Goal: Task Accomplishment & Management: Manage account settings

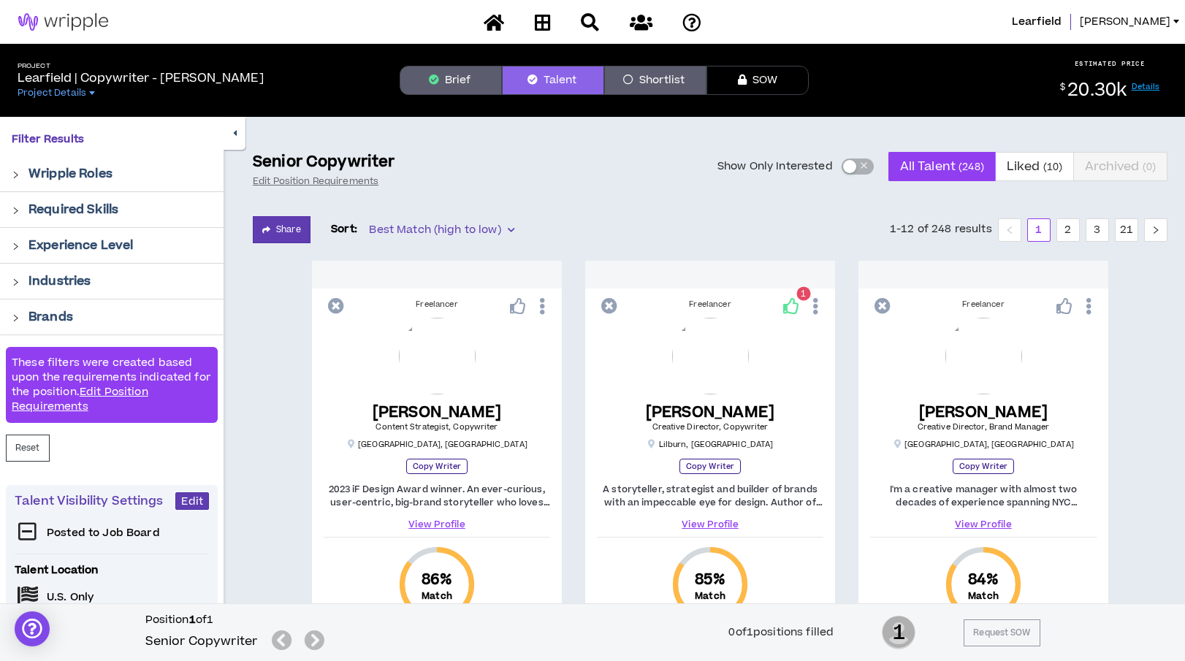
click at [460, 86] on button "Brief" at bounding box center [451, 80] width 102 height 29
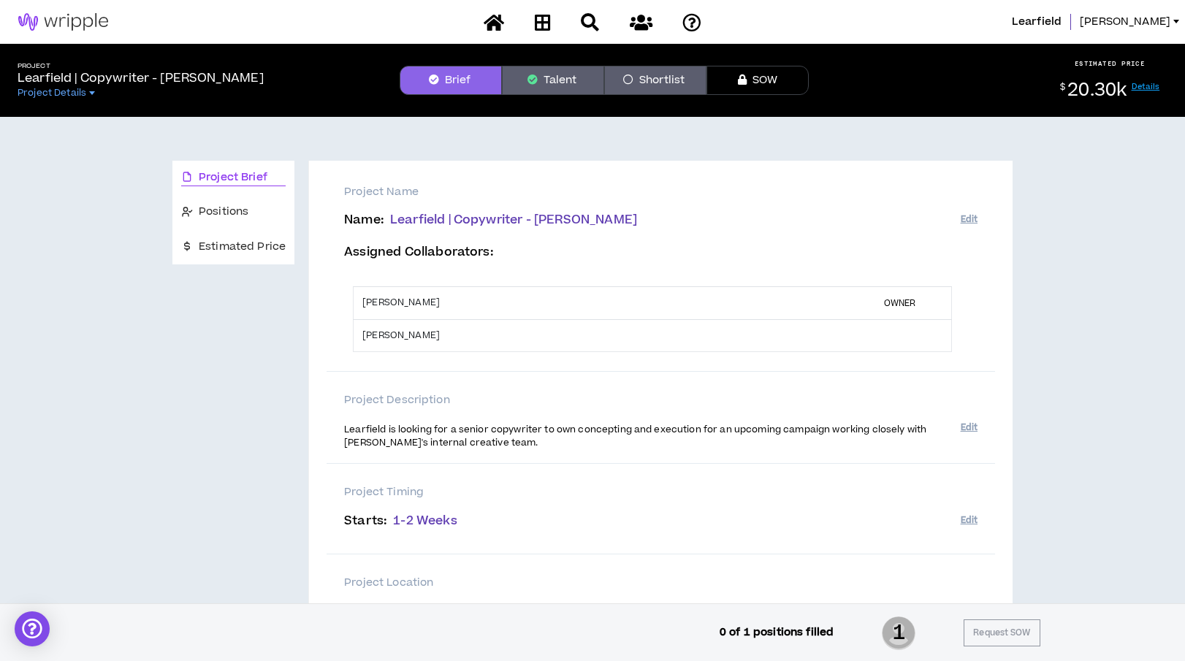
click at [555, 75] on button "Talent" at bounding box center [553, 80] width 102 height 29
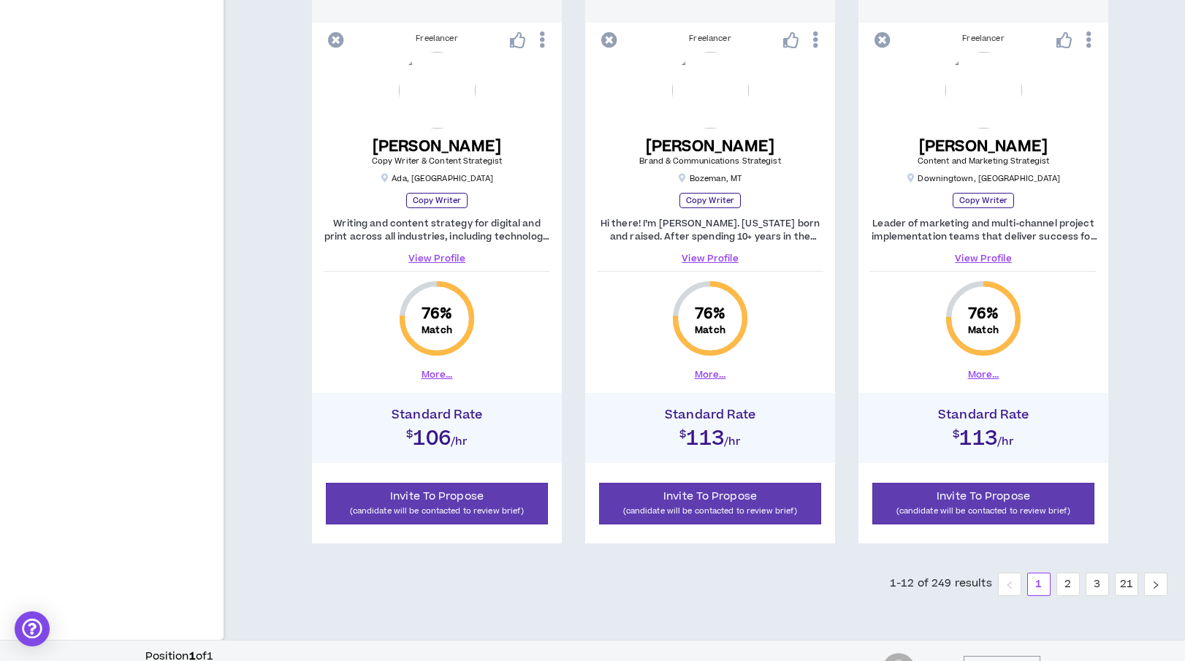
scroll to position [2018, 0]
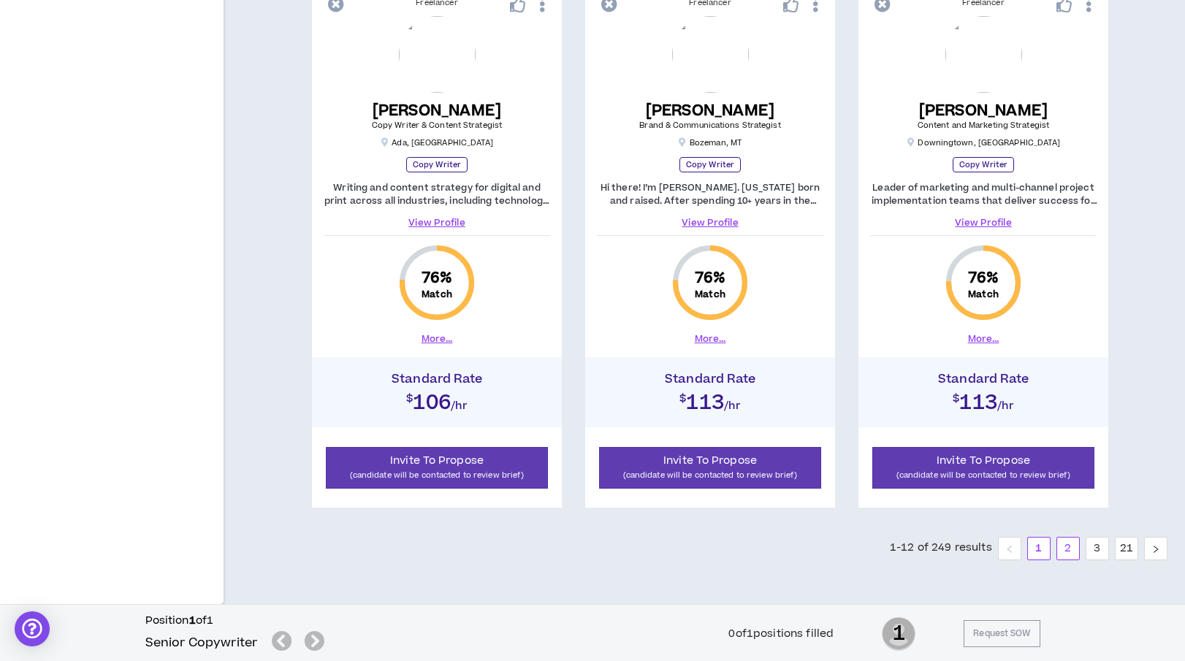
click at [1064, 549] on link "2" at bounding box center [1068, 549] width 22 height 22
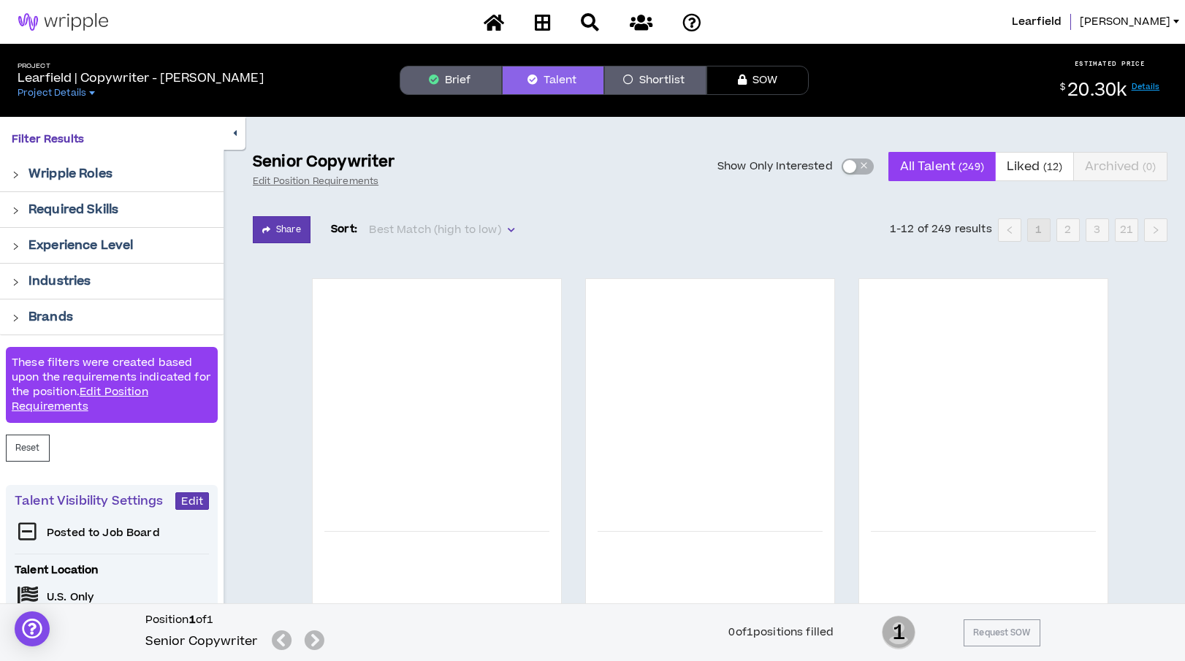
click at [656, 73] on button "Shortlist" at bounding box center [655, 80] width 102 height 29
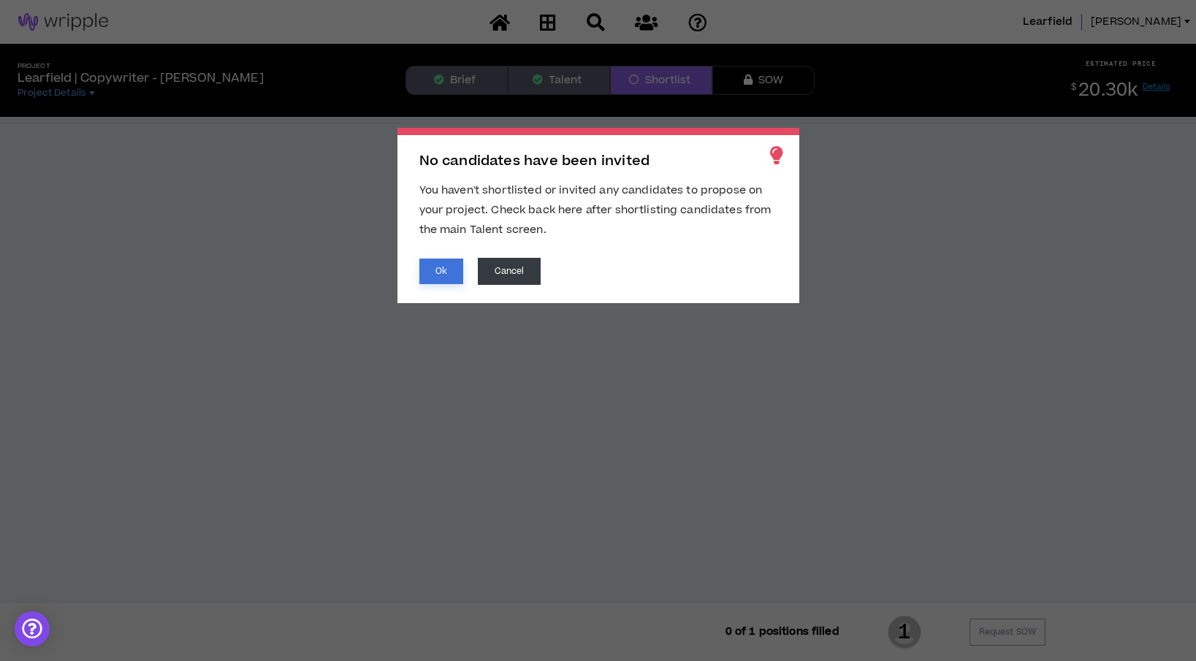
click at [439, 273] on button "Ok" at bounding box center [441, 272] width 44 height 26
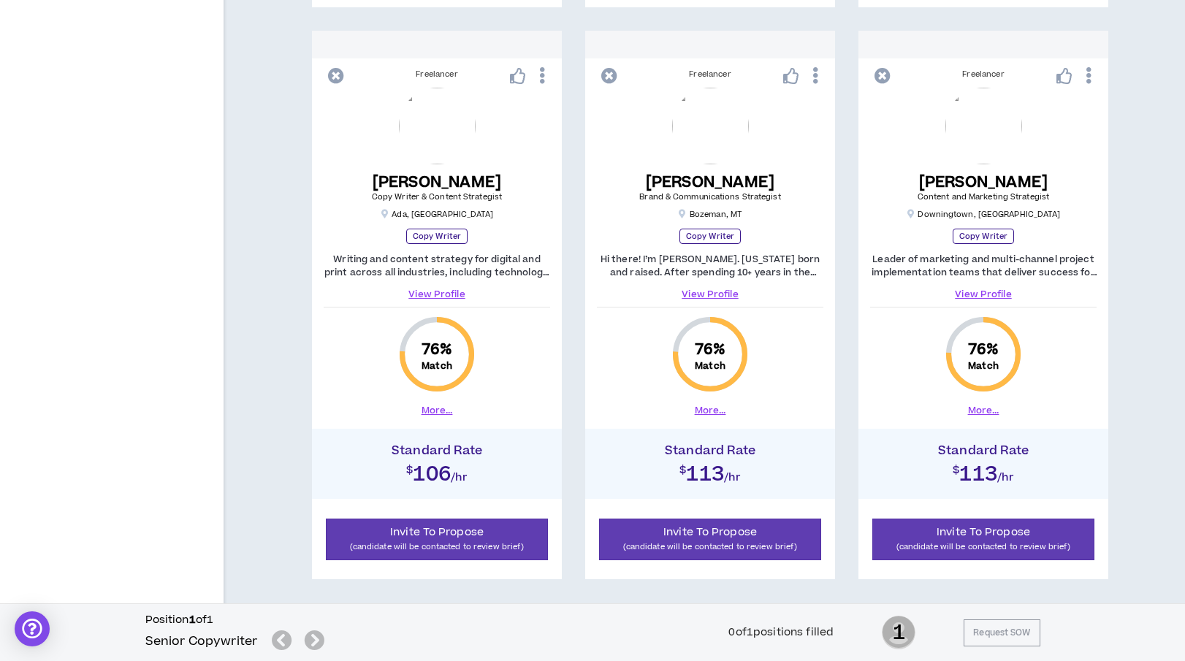
scroll to position [2018, 0]
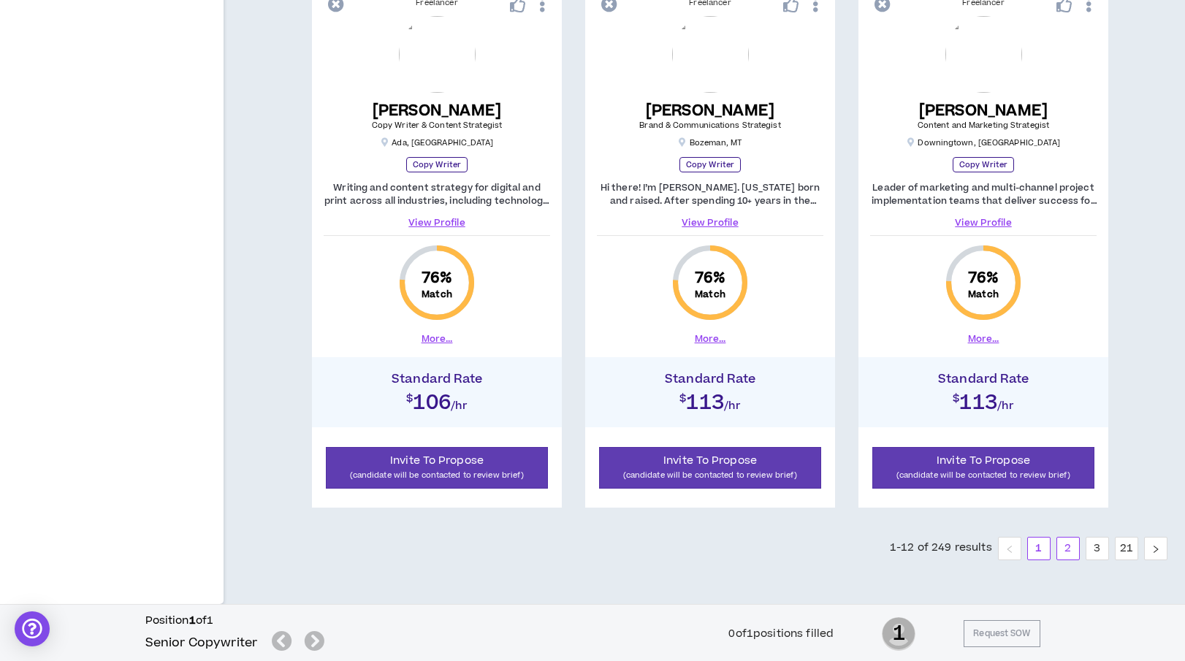
click at [1072, 545] on link "2" at bounding box center [1068, 549] width 22 height 22
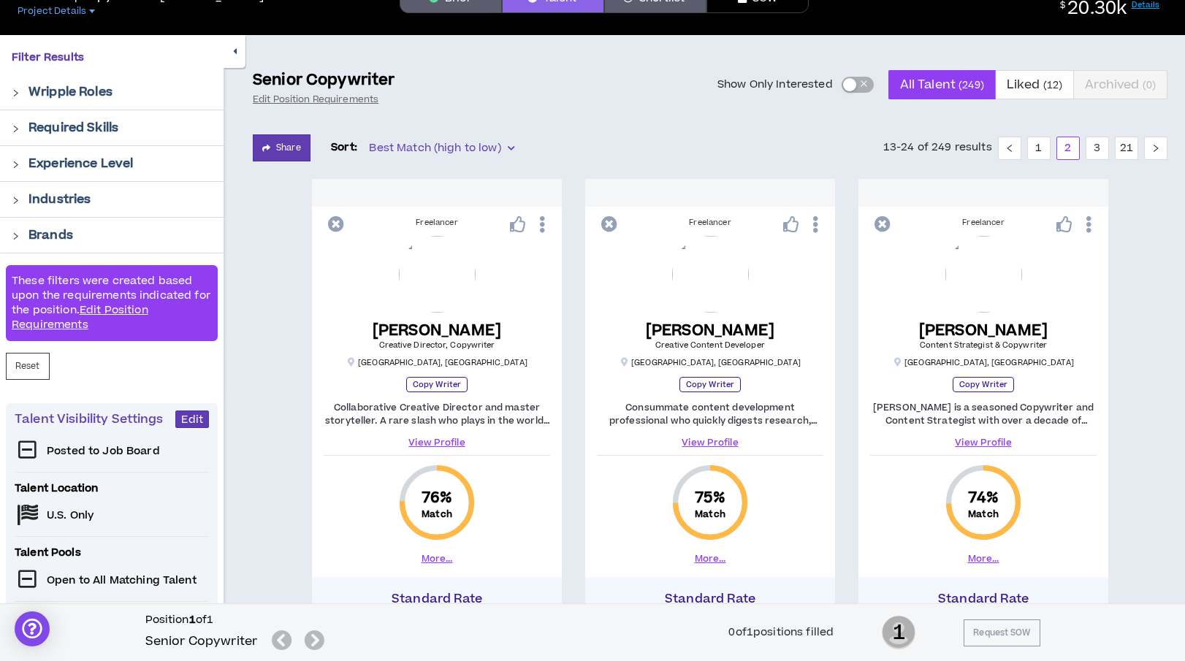
scroll to position [73, 0]
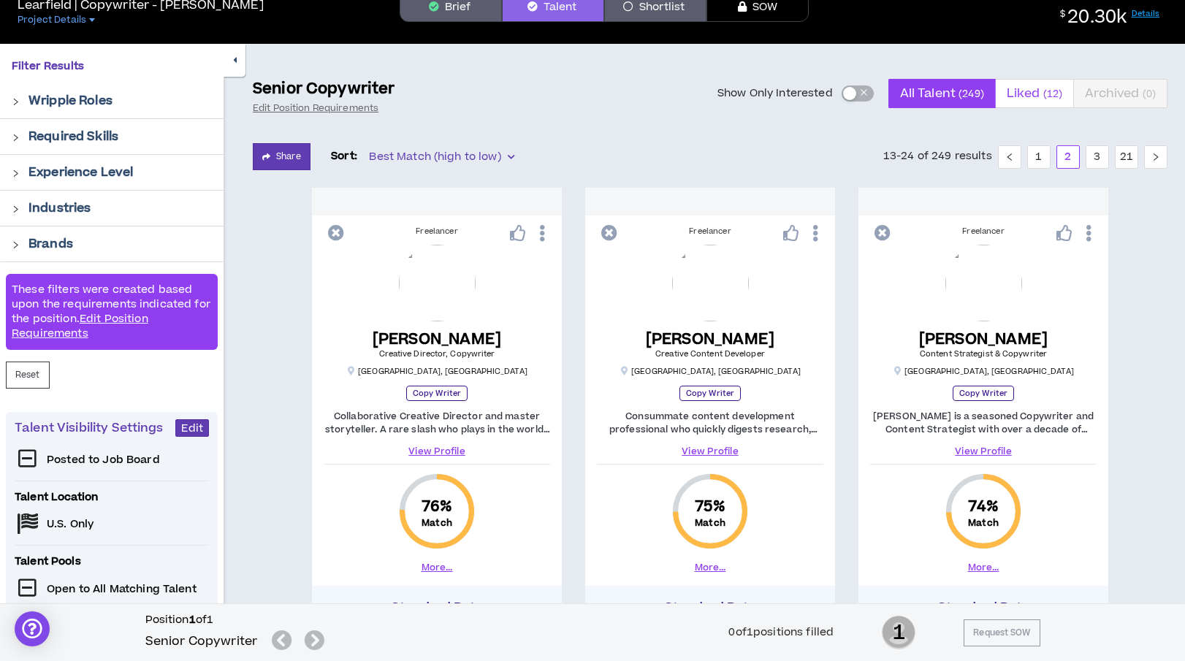
click at [1022, 93] on span "Liked ( 12 )" at bounding box center [1035, 93] width 56 height 35
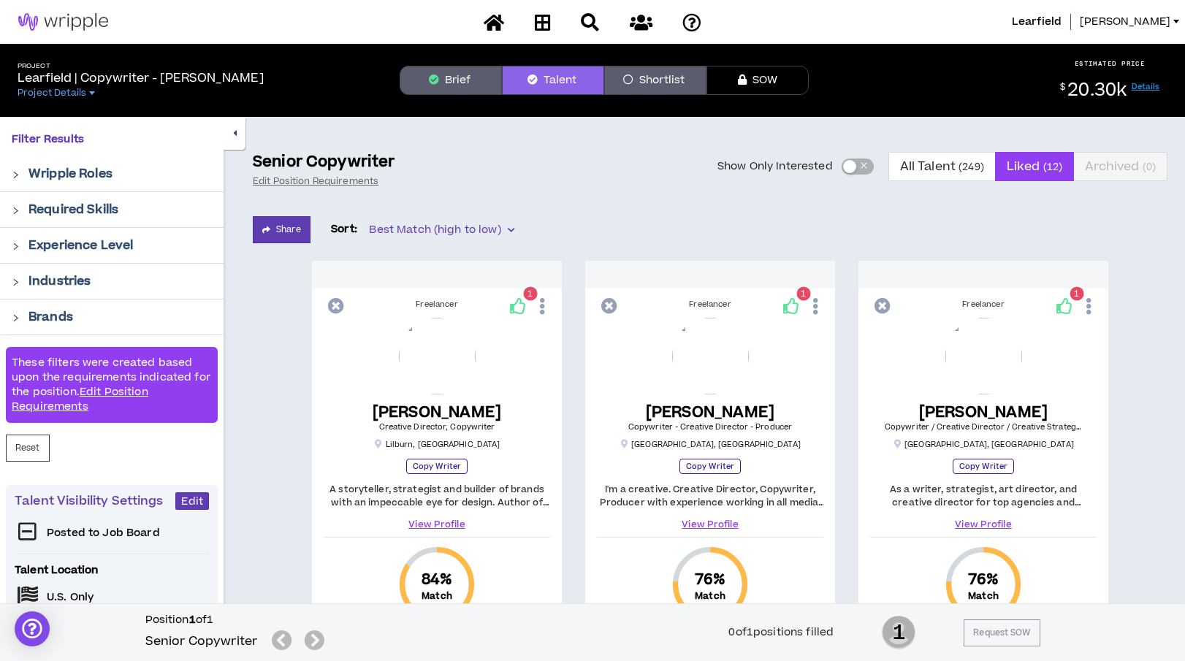
click at [551, 83] on button "Talent" at bounding box center [553, 80] width 102 height 29
click at [915, 172] on span "All Talent ( 249 )" at bounding box center [942, 166] width 84 height 35
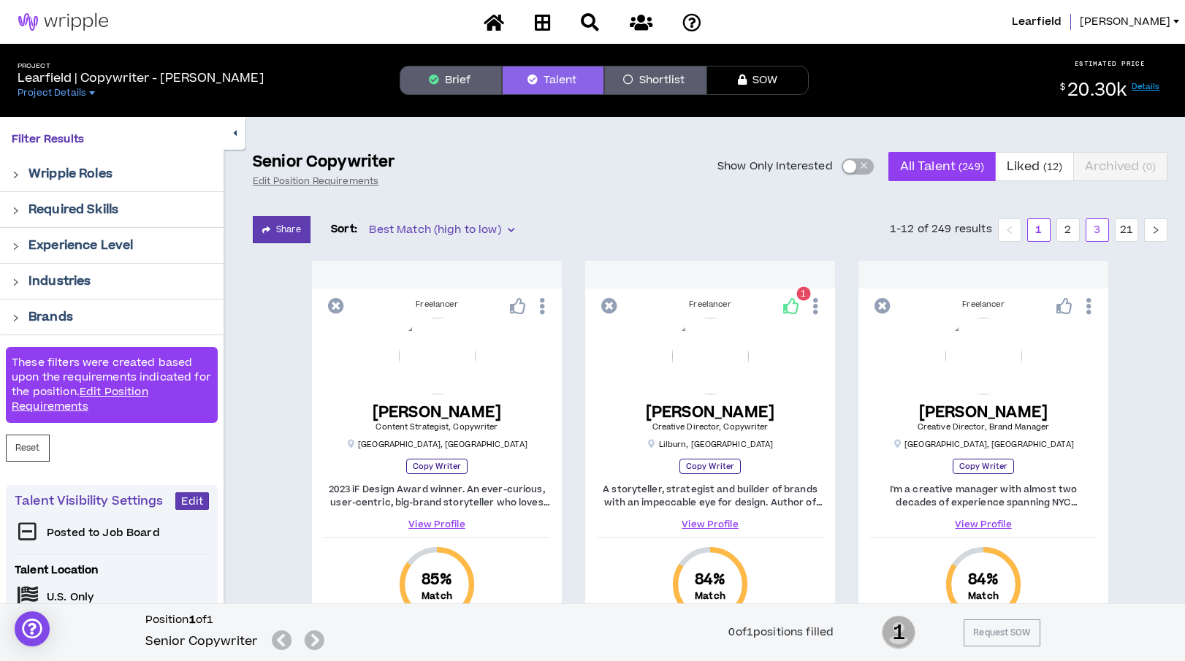
click at [1092, 227] on link "3" at bounding box center [1097, 230] width 22 height 22
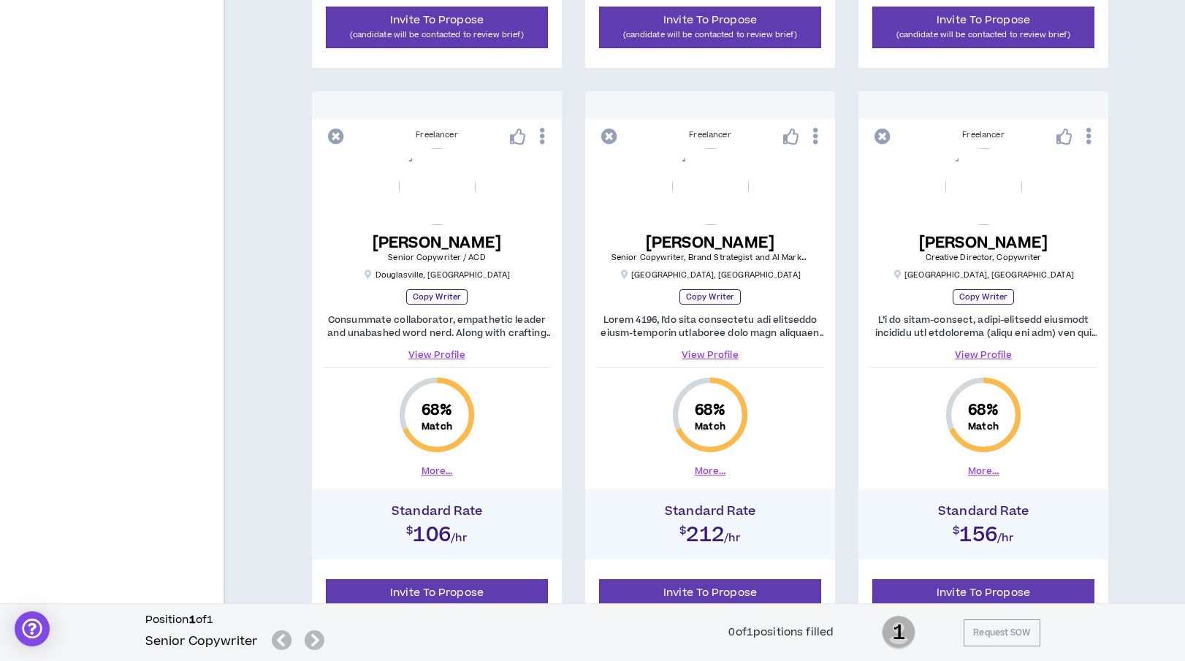
scroll to position [1904, 0]
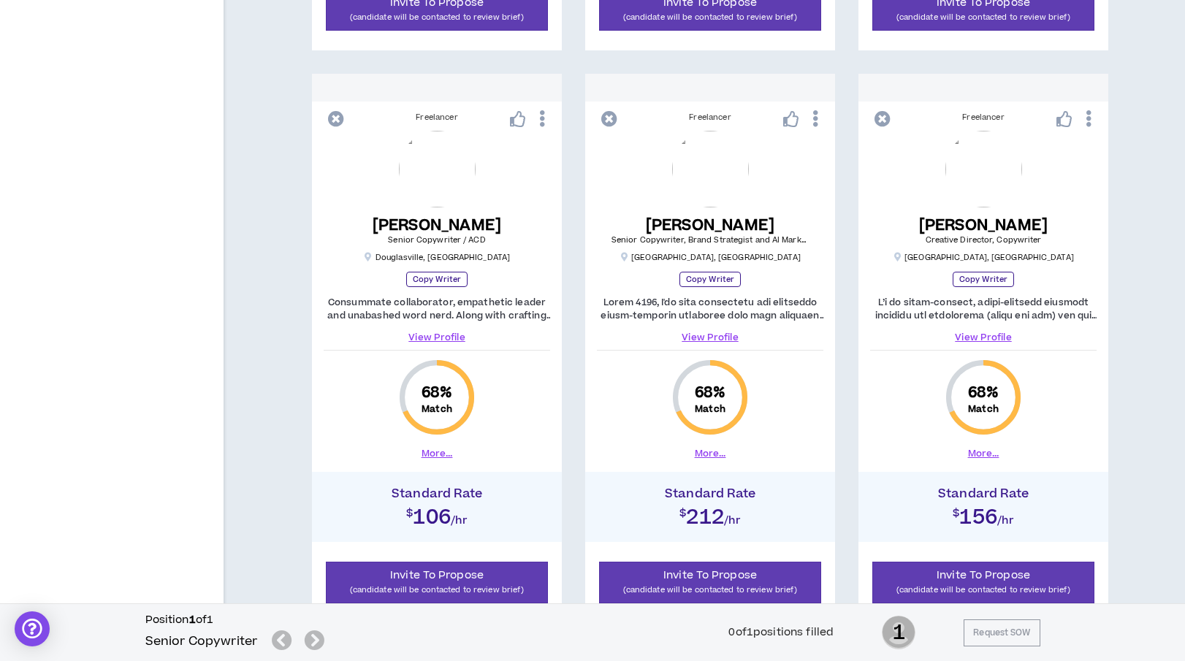
click at [988, 338] on link "View Profile" at bounding box center [983, 337] width 226 height 13
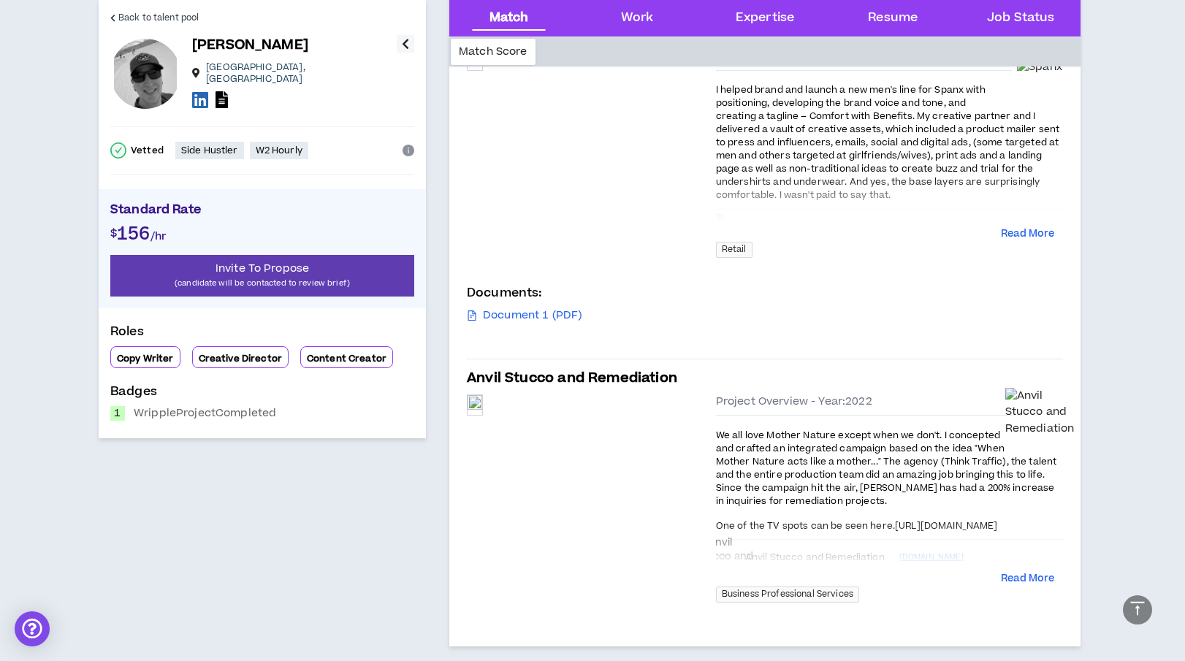
scroll to position [807, 0]
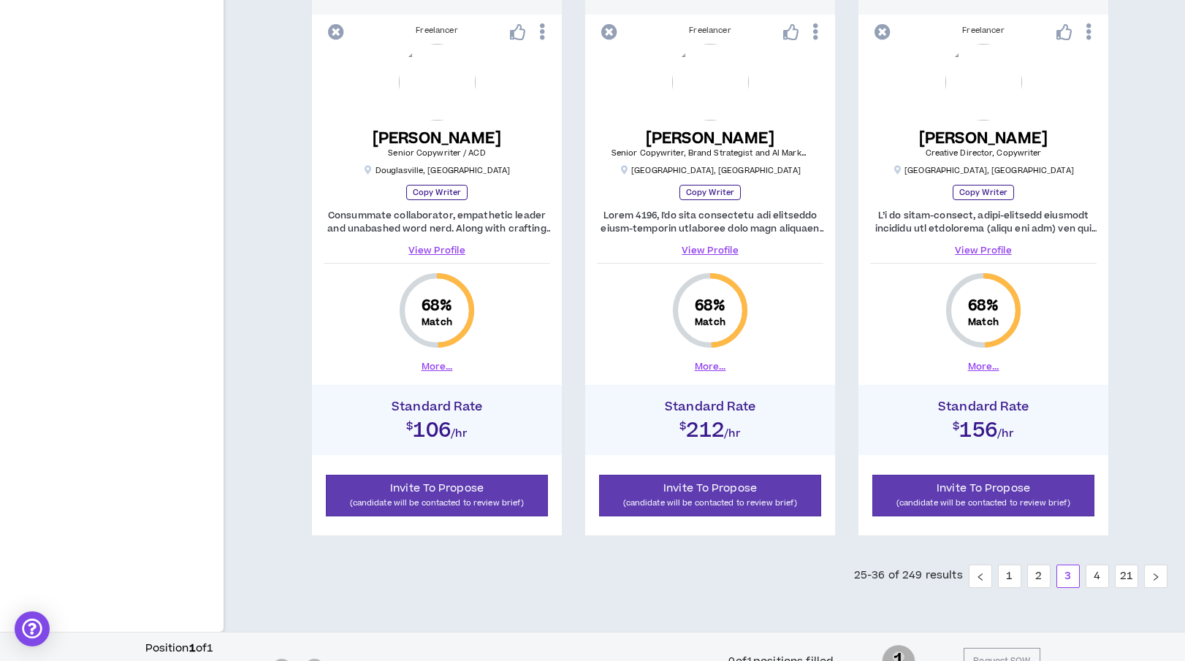
scroll to position [2018, 0]
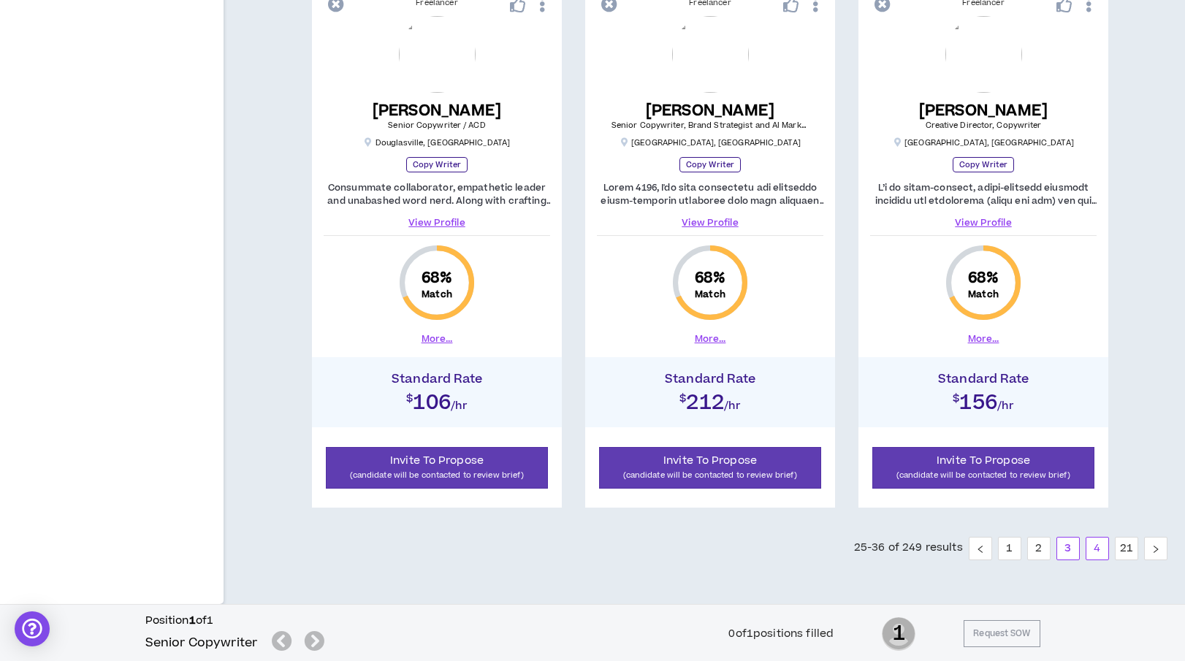
click at [1097, 546] on link "4" at bounding box center [1097, 549] width 22 height 22
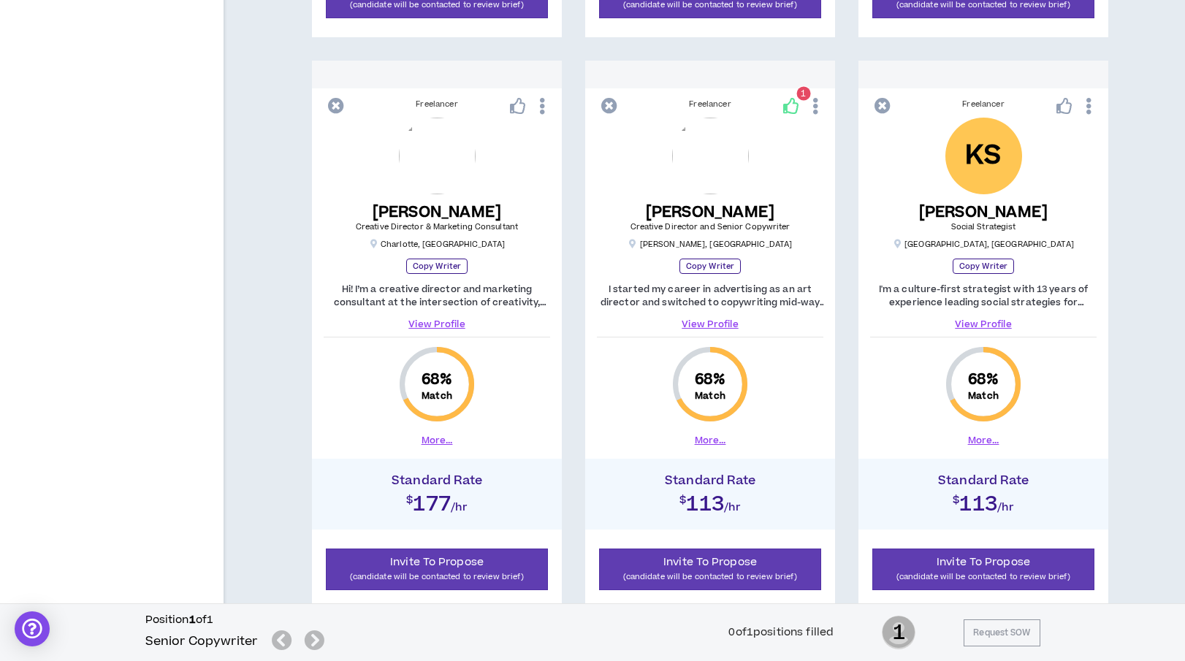
scroll to position [768, 0]
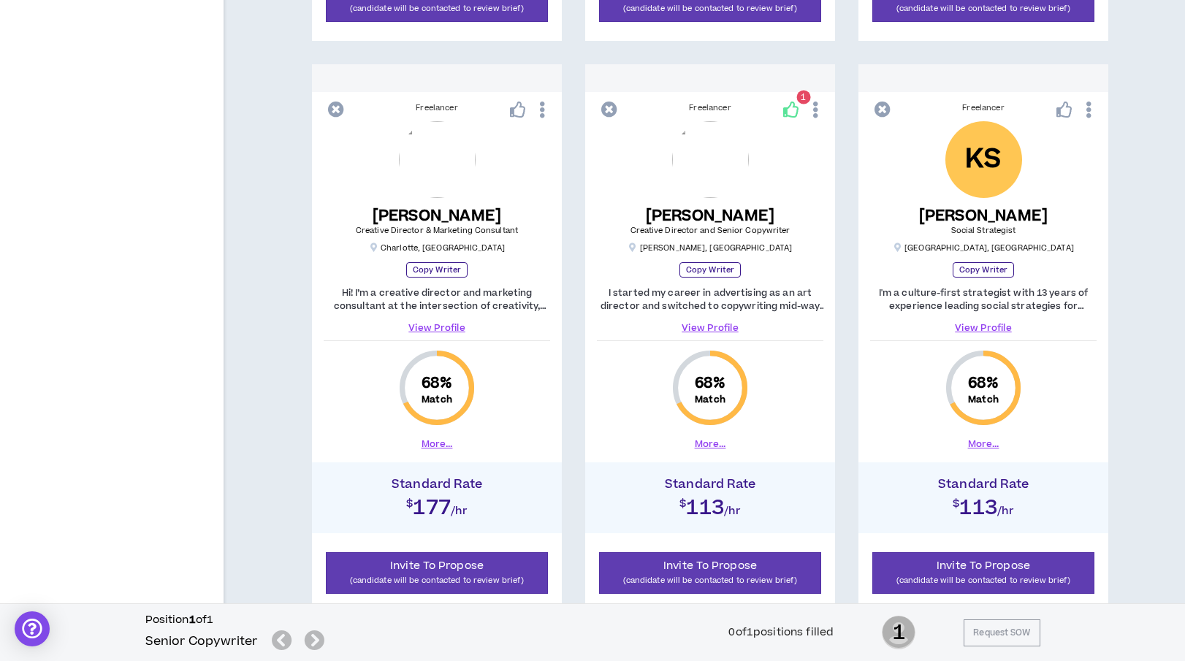
click at [701, 324] on link "View Profile" at bounding box center [710, 327] width 226 height 13
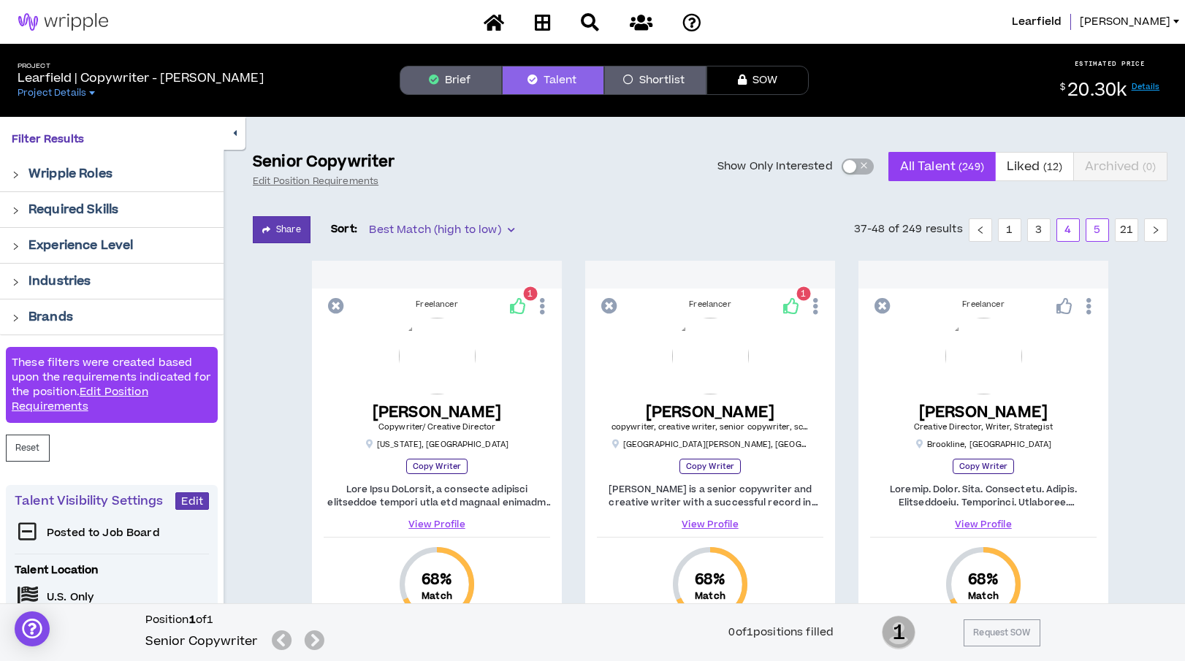
click at [1097, 222] on link "5" at bounding box center [1097, 230] width 22 height 22
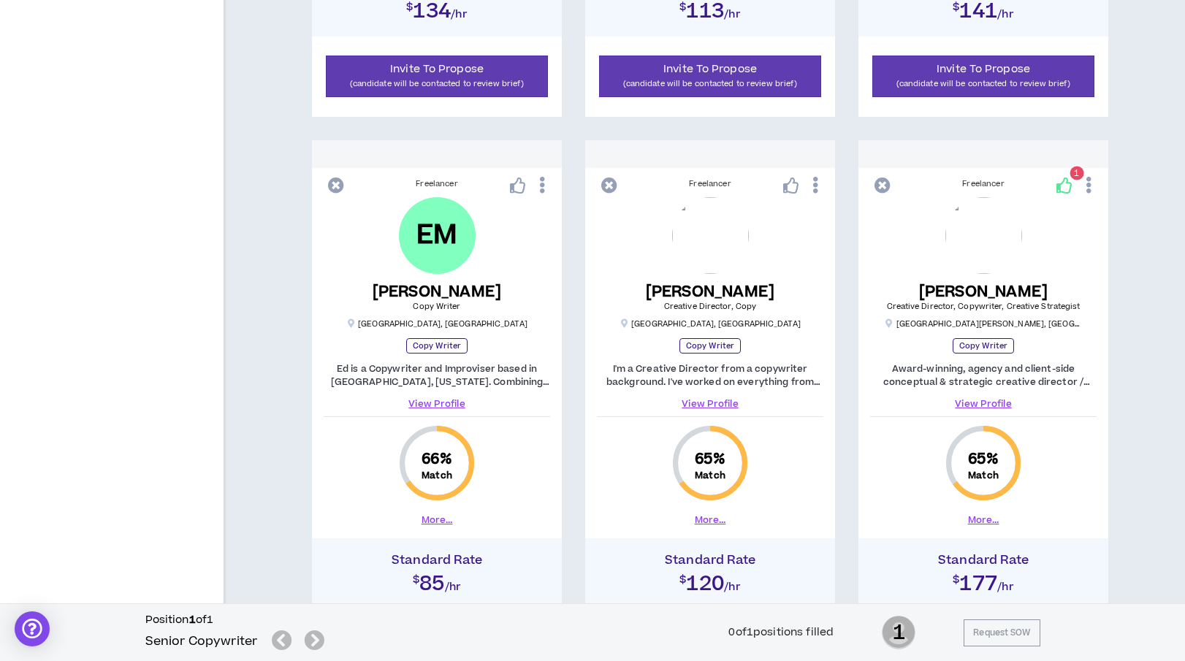
scroll to position [1276, 0]
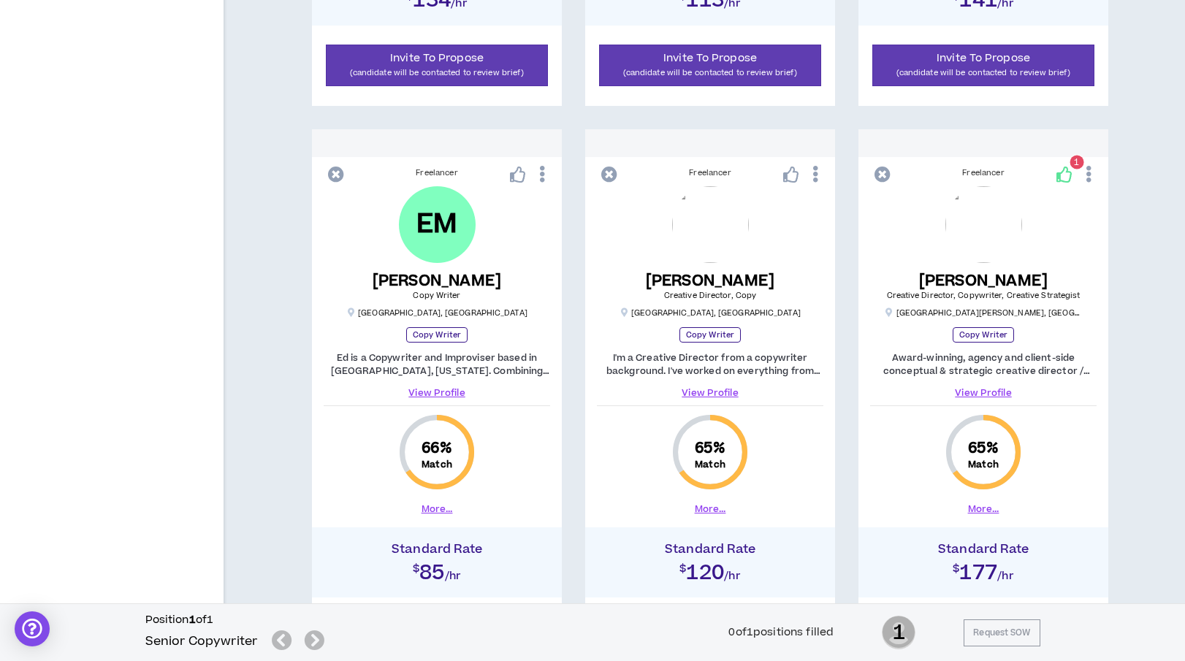
click at [446, 392] on link "View Profile" at bounding box center [437, 392] width 226 height 13
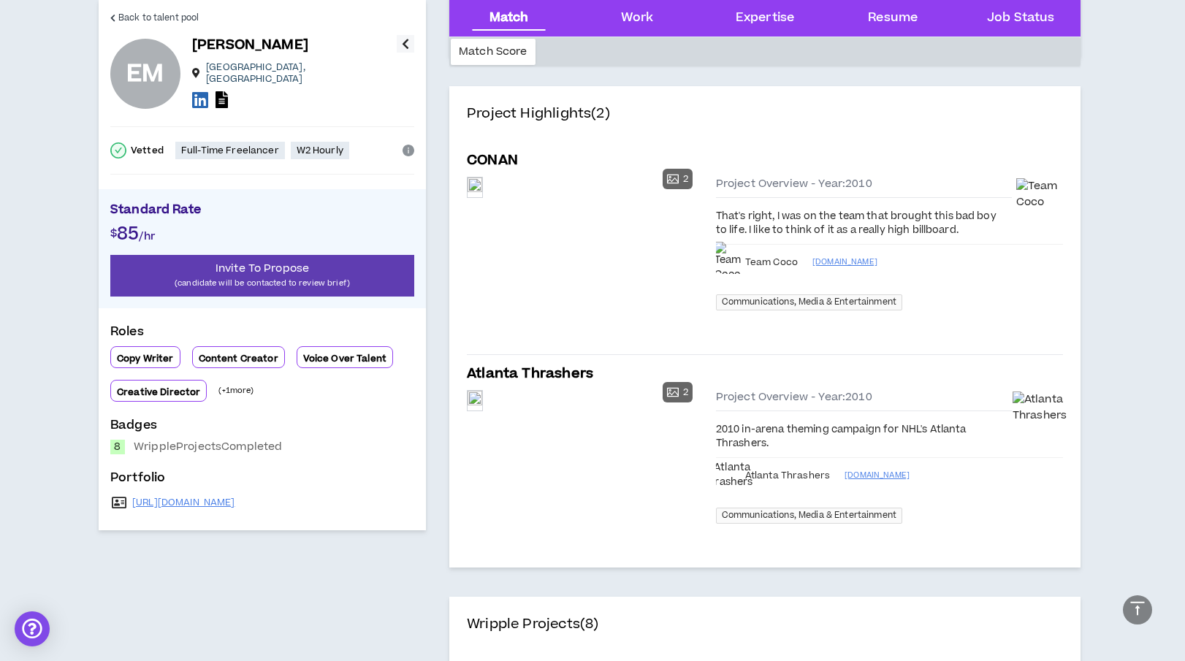
scroll to position [840, 0]
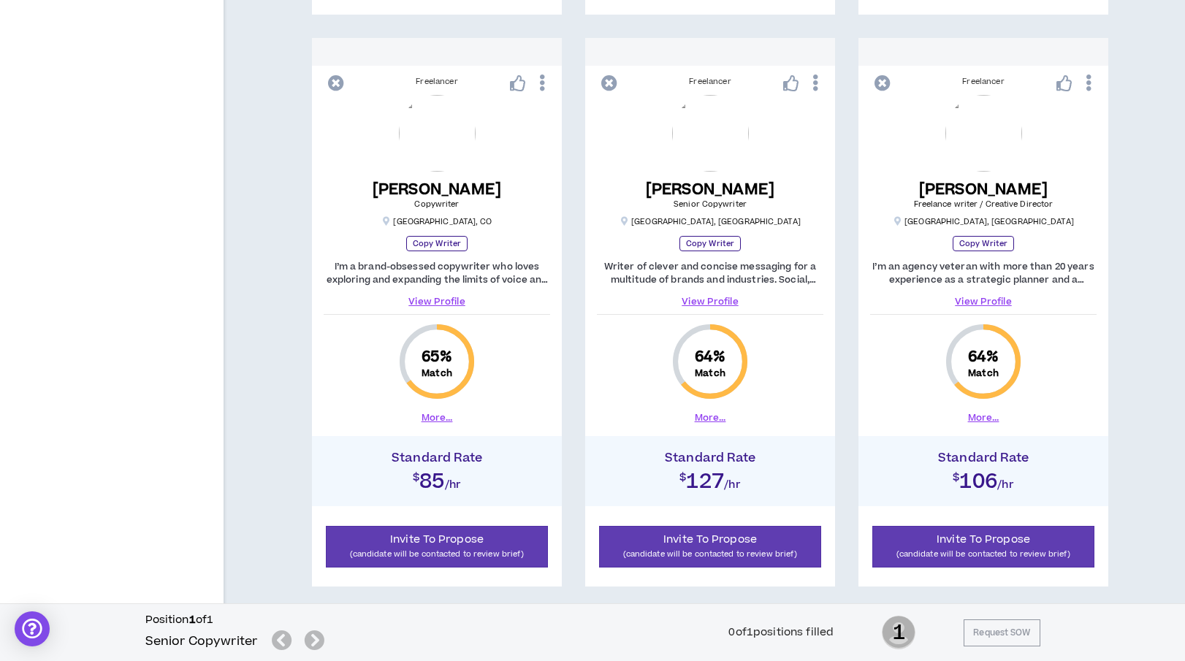
scroll to position [1946, 0]
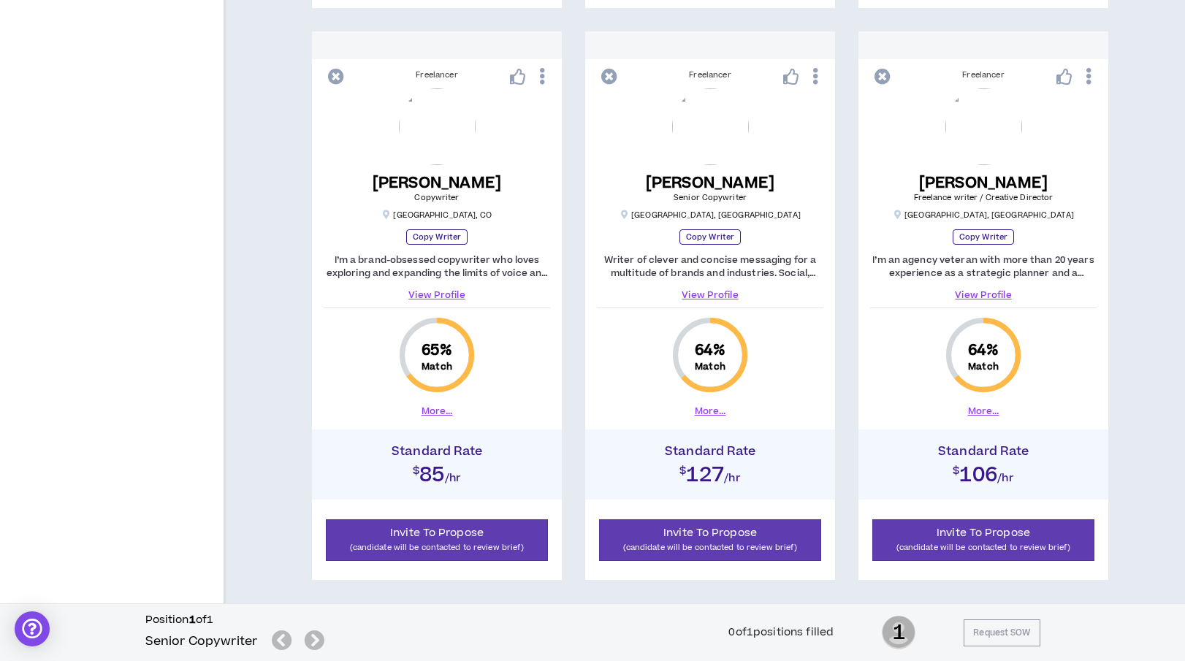
click at [705, 293] on link "View Profile" at bounding box center [710, 295] width 226 height 13
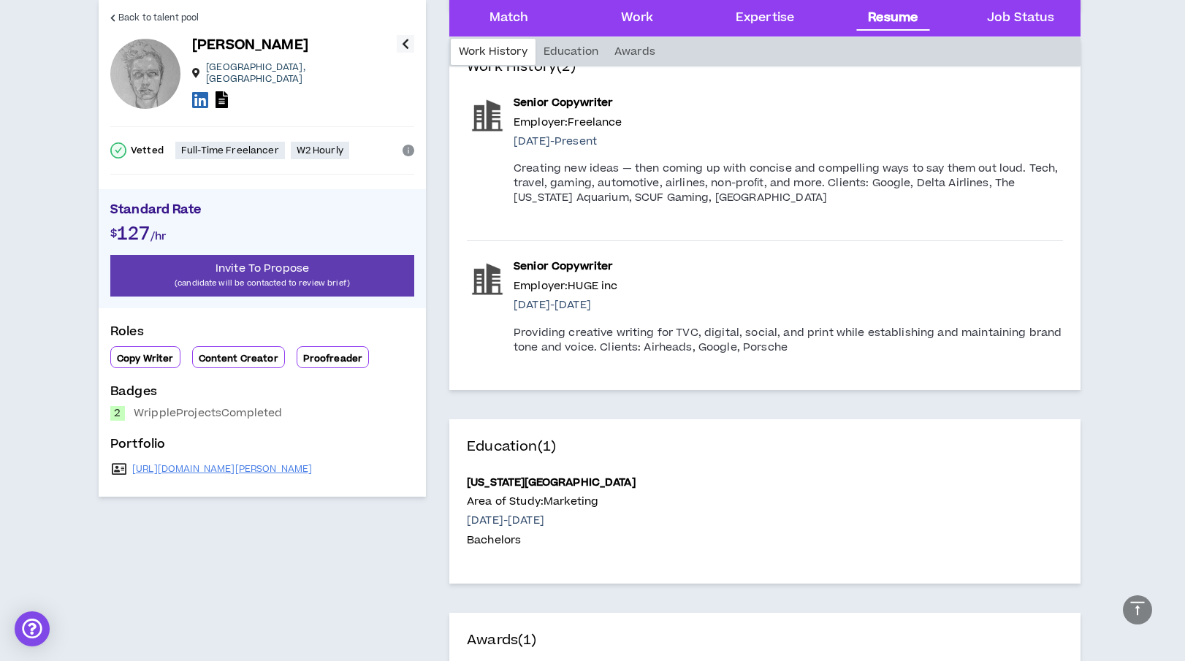
scroll to position [2812, 0]
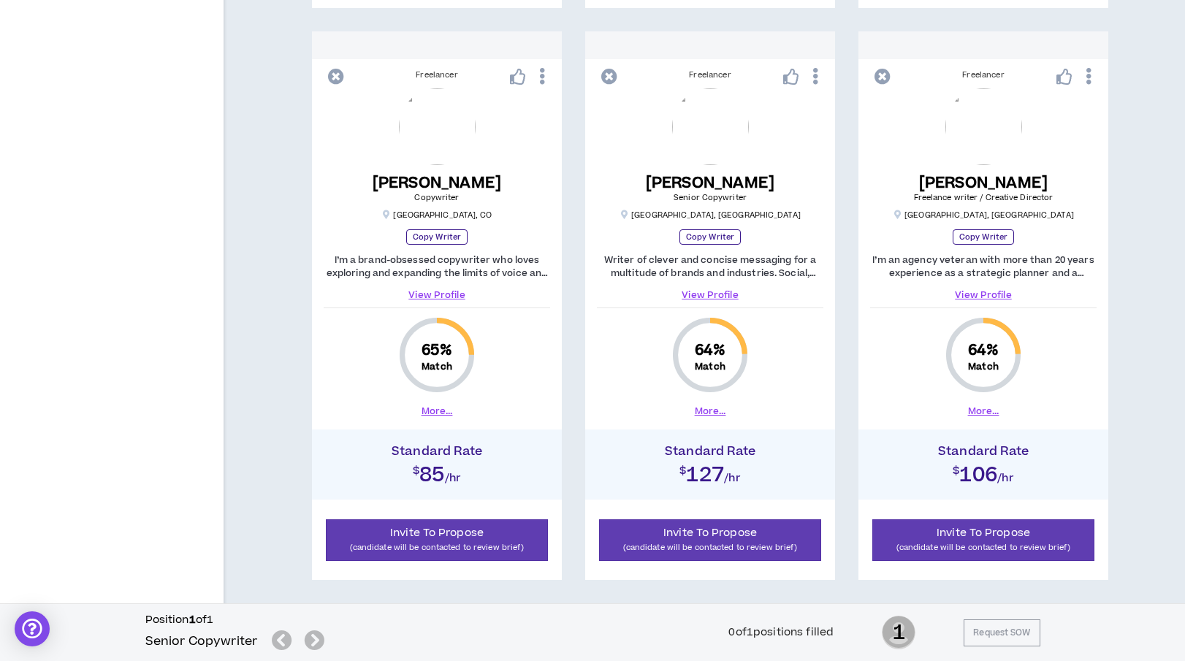
scroll to position [2018, 0]
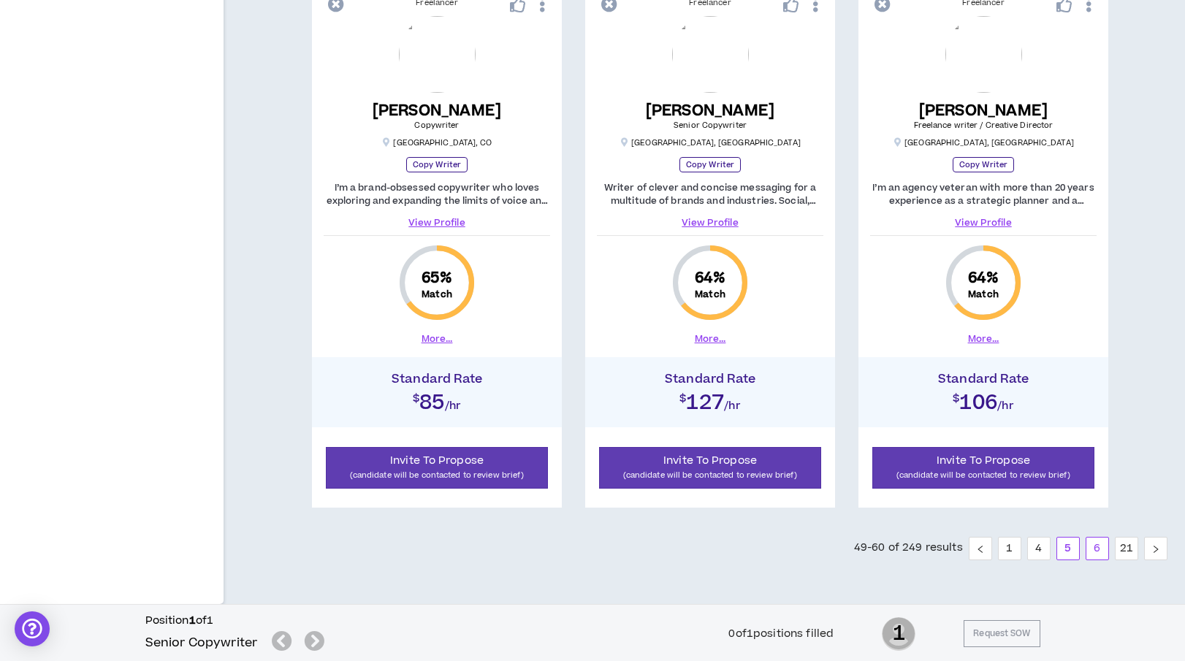
click at [1095, 551] on link "6" at bounding box center [1097, 549] width 22 height 22
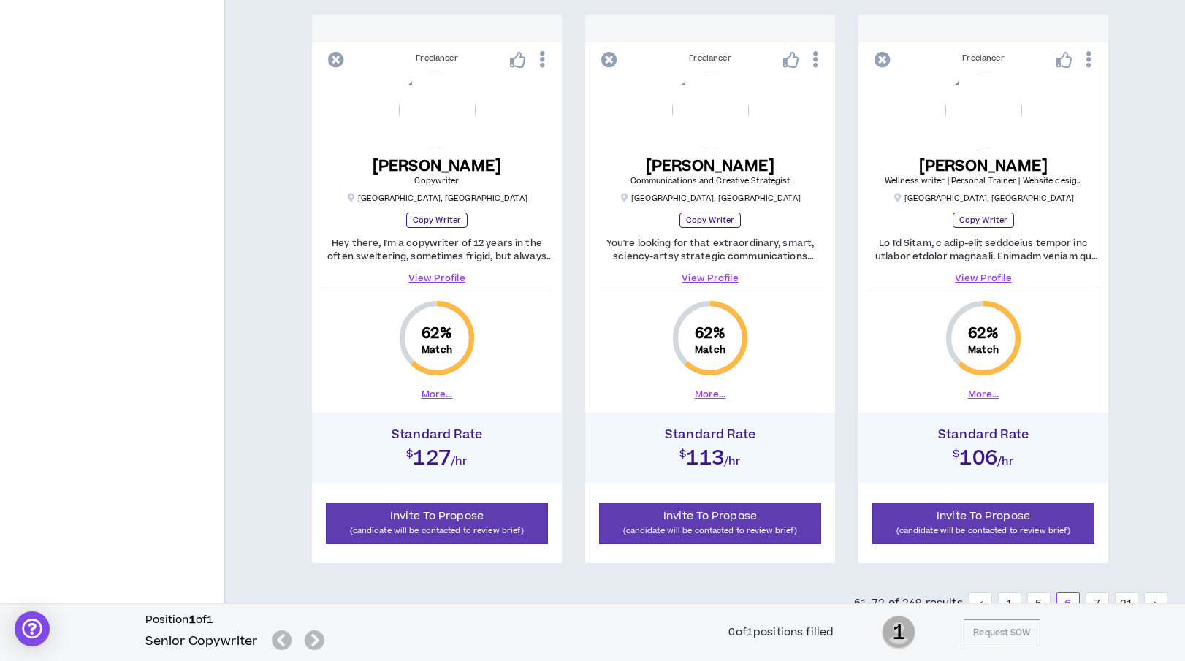
scroll to position [1958, 0]
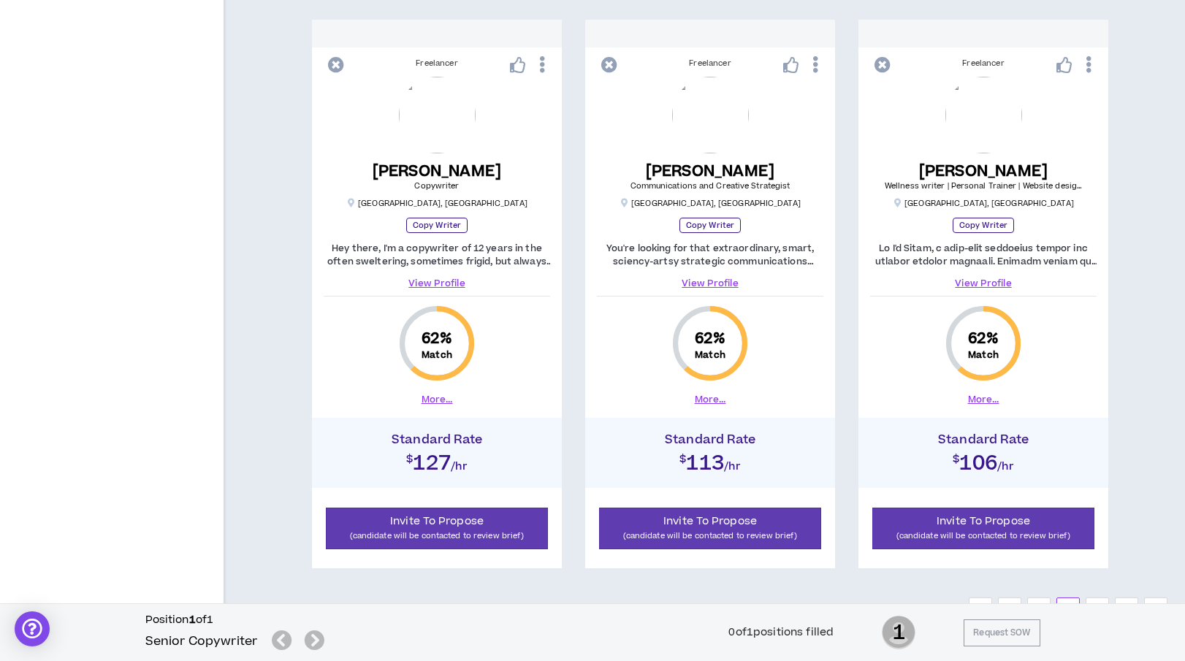
click at [432, 284] on link "View Profile" at bounding box center [437, 283] width 226 height 13
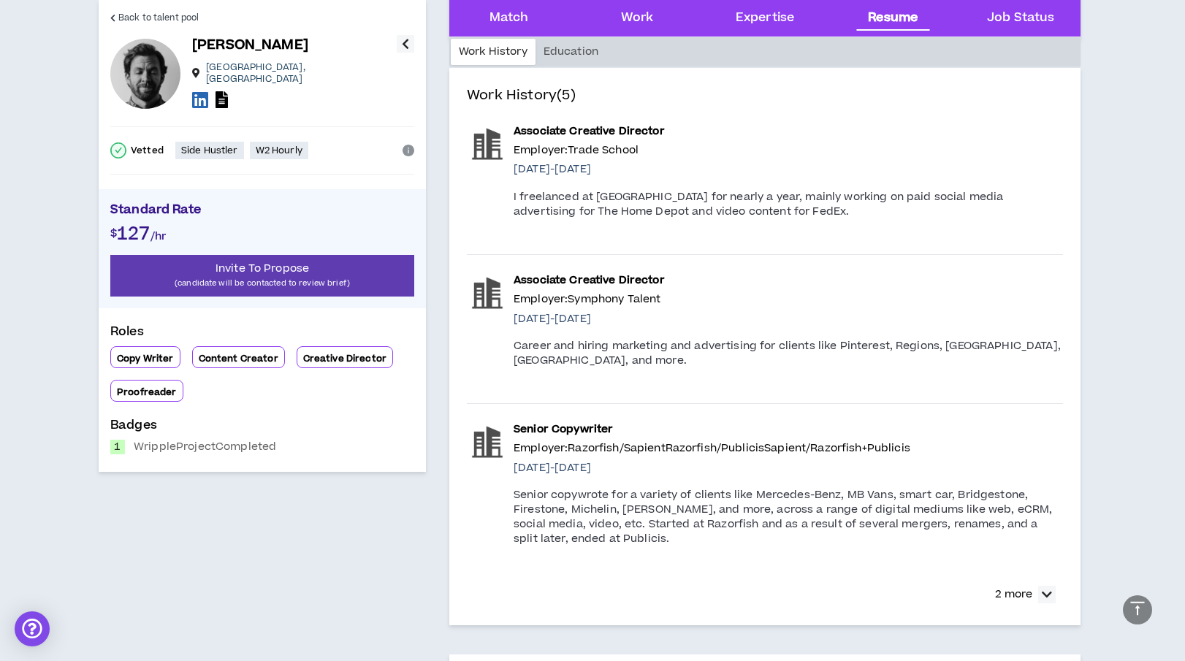
scroll to position [1466, 0]
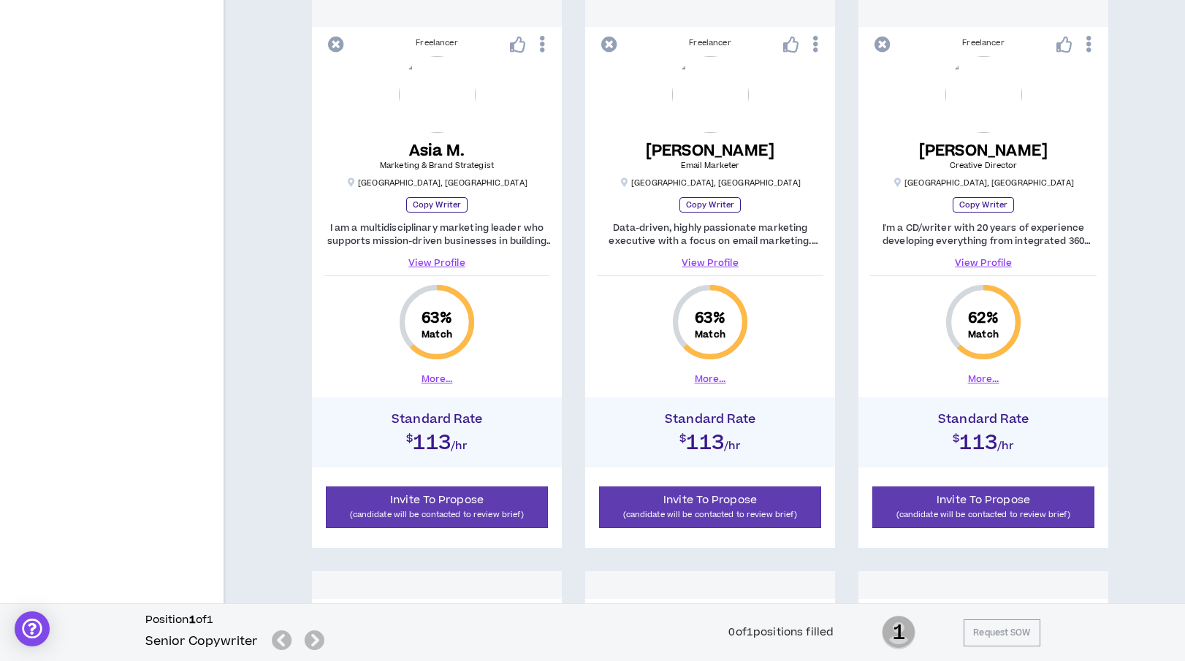
scroll to position [1401, 0]
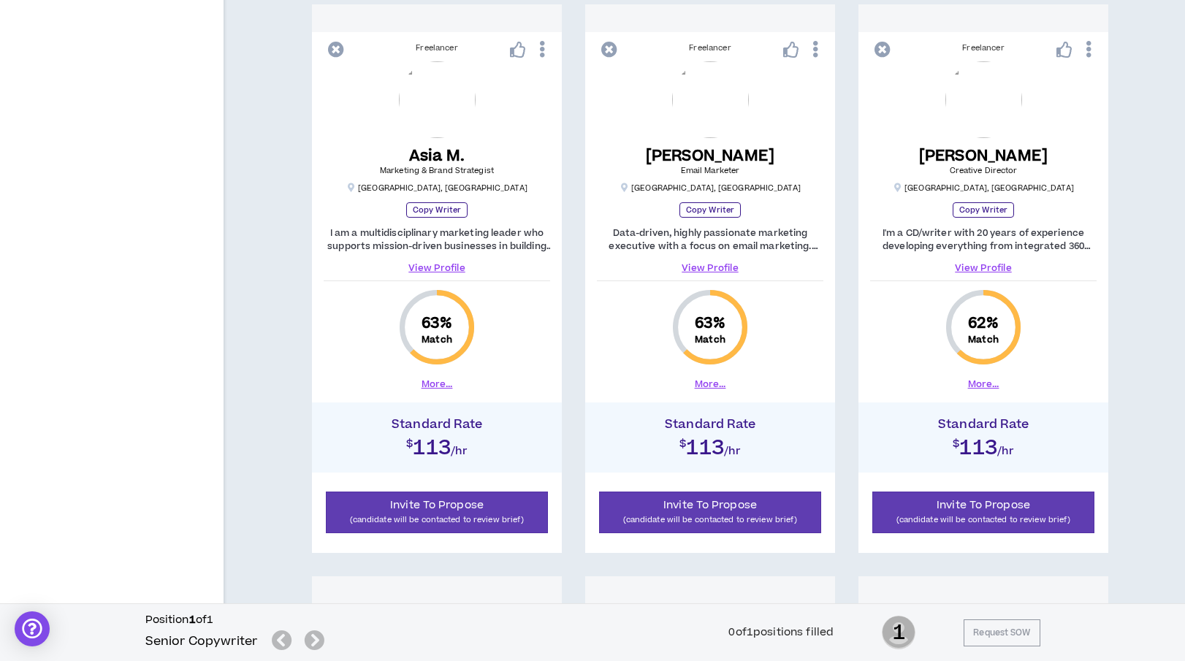
click at [984, 265] on link "View Profile" at bounding box center [983, 268] width 226 height 13
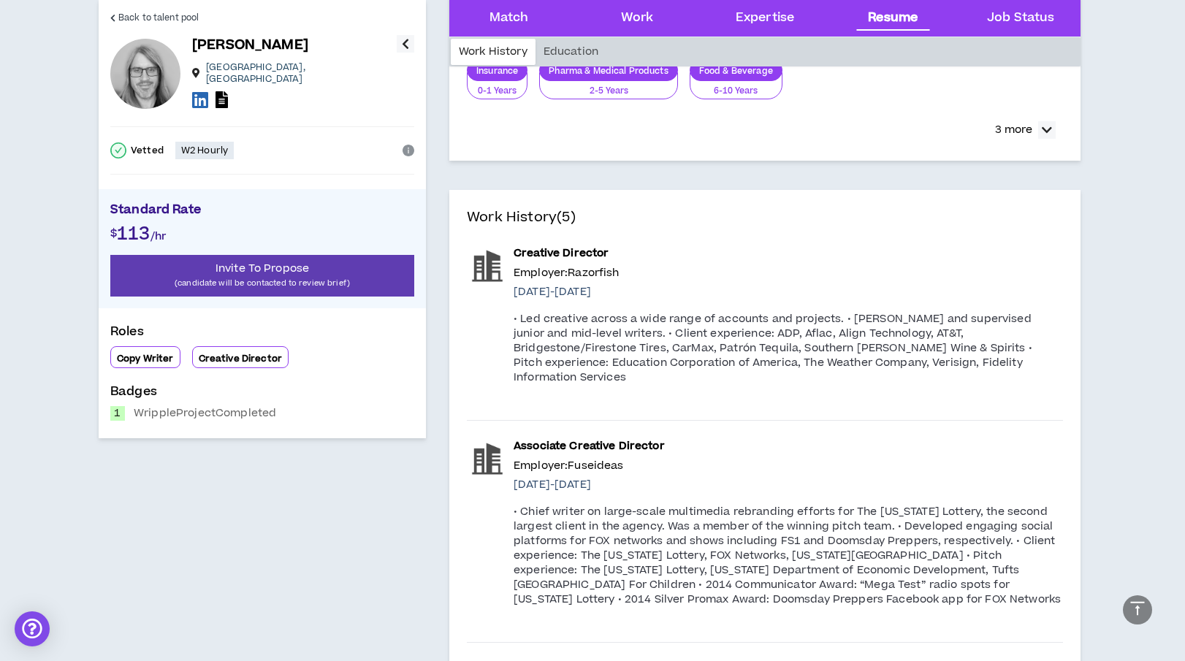
scroll to position [2061, 0]
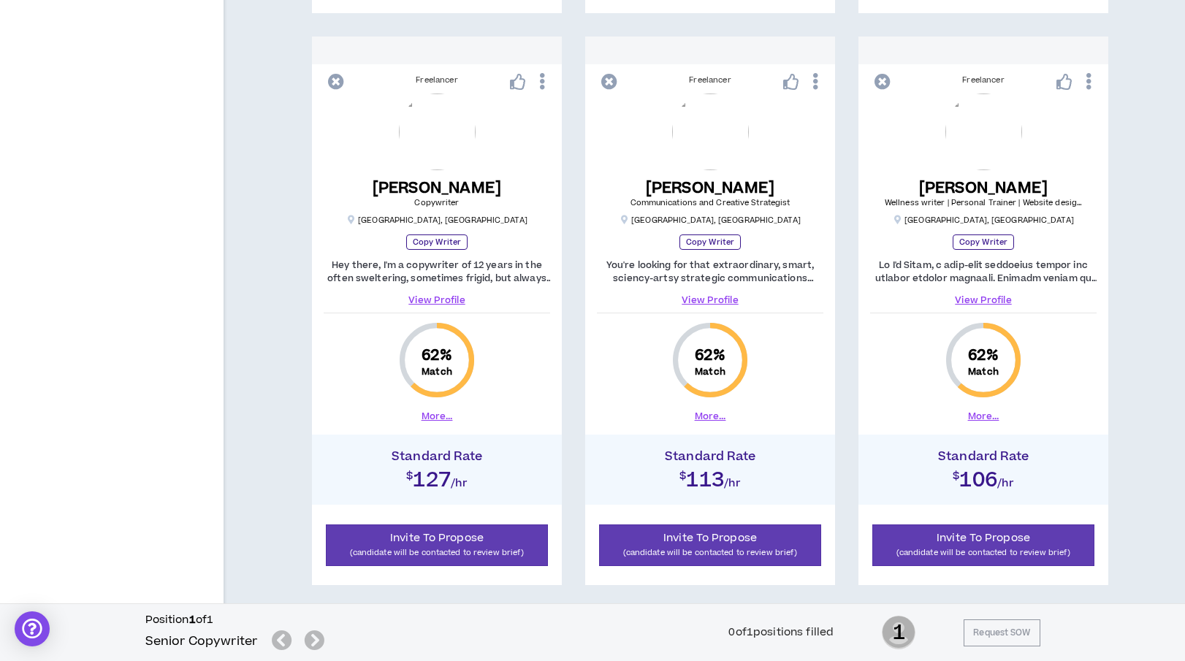
scroll to position [2018, 0]
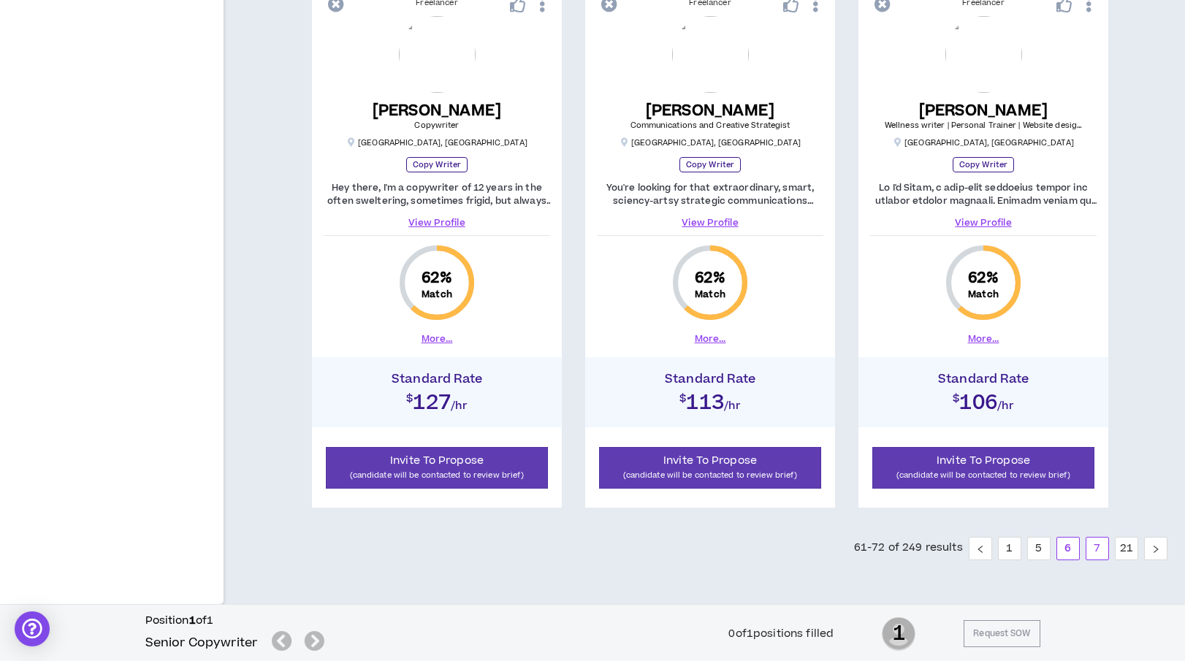
click at [1091, 541] on link "7" at bounding box center [1097, 549] width 22 height 22
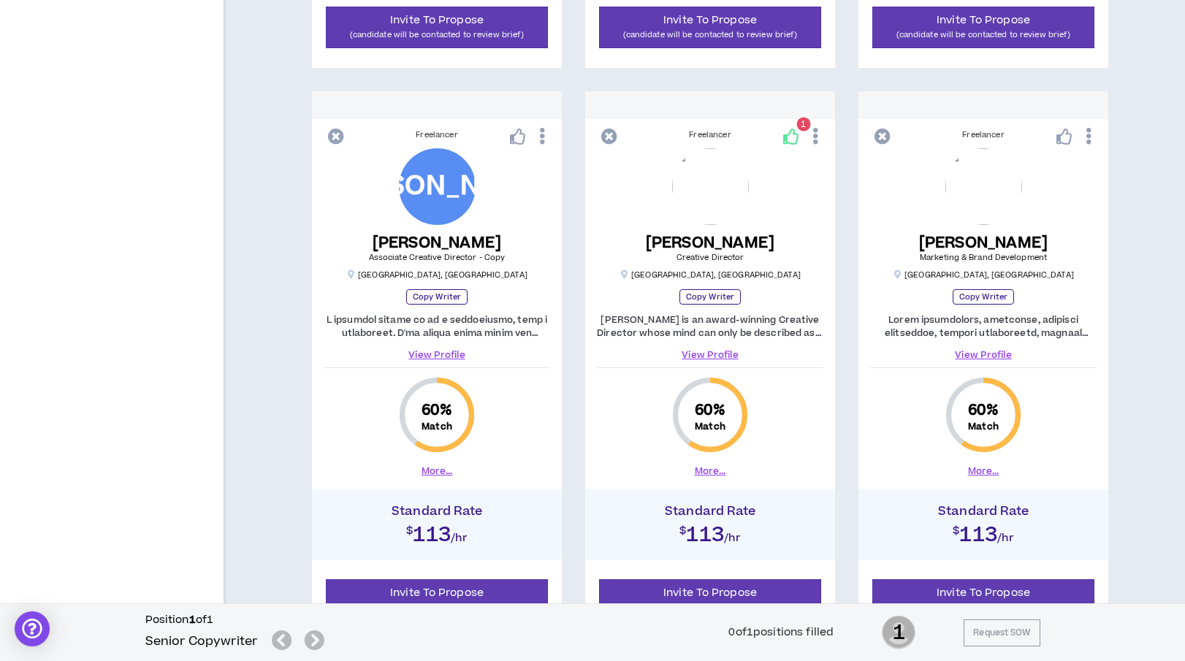
scroll to position [1883, 0]
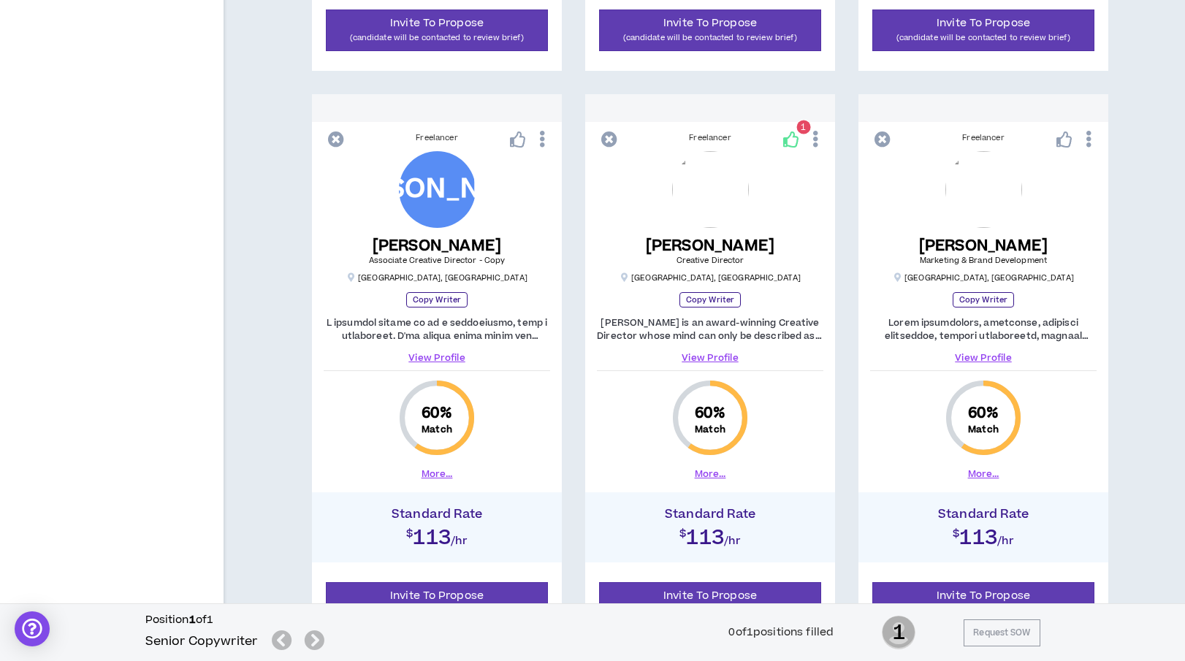
click at [444, 356] on link "View Profile" at bounding box center [437, 357] width 226 height 13
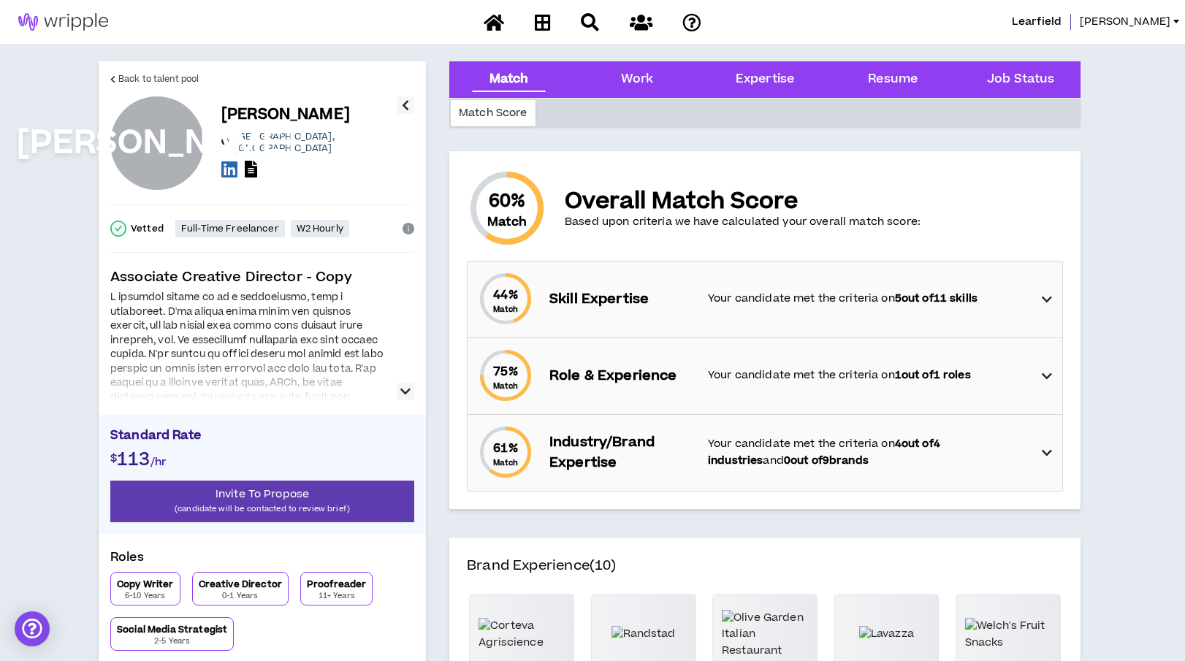
click at [401, 388] on icon "button" at bounding box center [405, 392] width 10 height 18
click at [402, 400] on icon "button" at bounding box center [405, 392] width 10 height 18
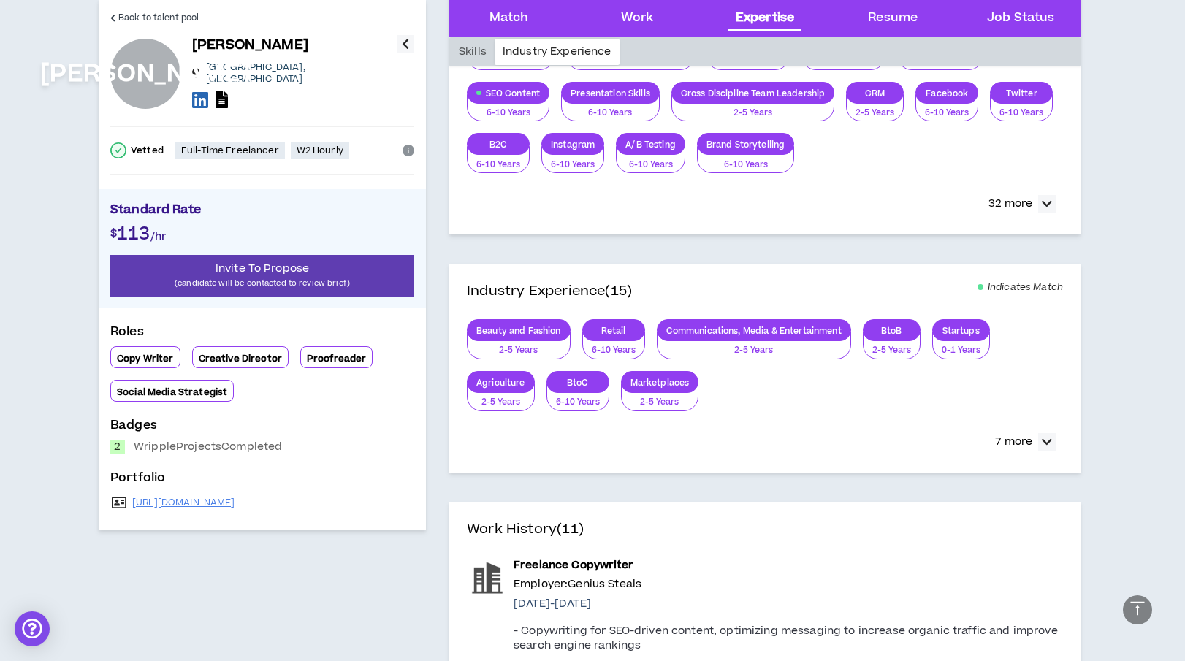
scroll to position [1024, 0]
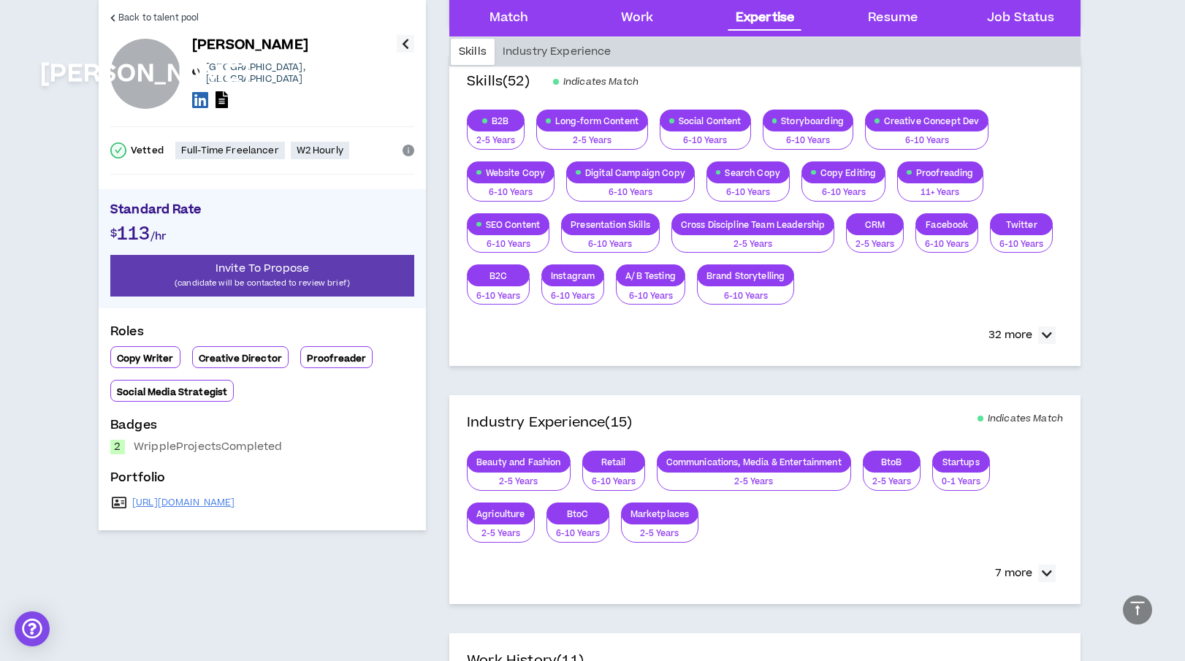
click at [412, 47] on button "button" at bounding box center [406, 44] width 18 height 18
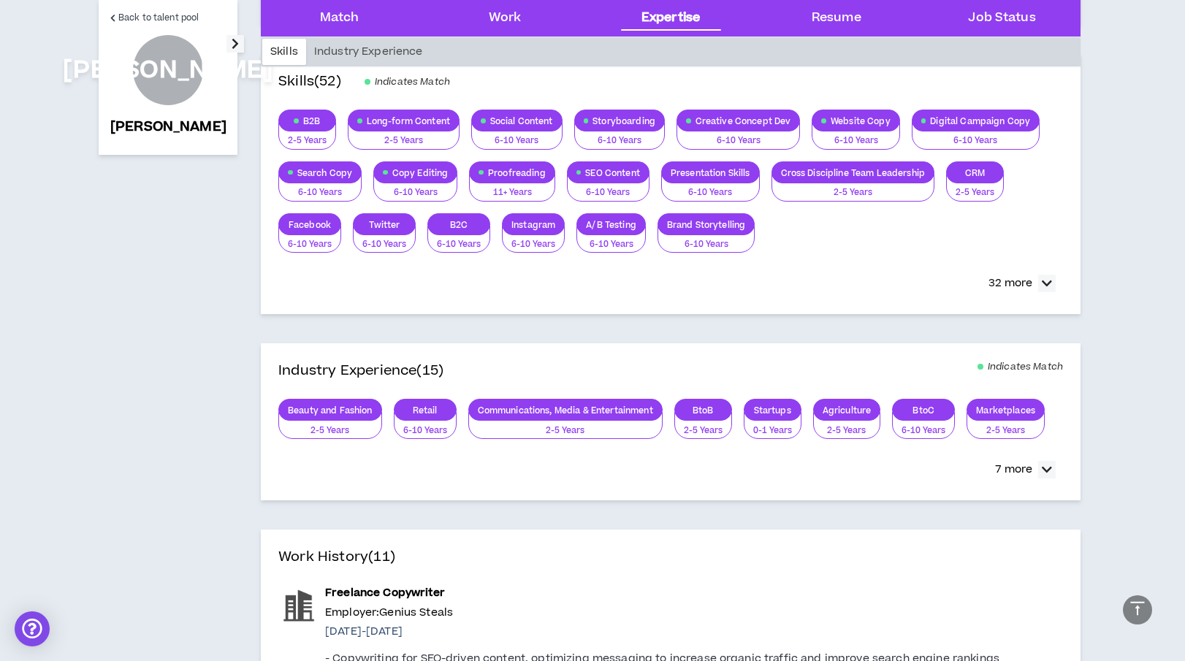
click at [232, 42] on icon "button" at bounding box center [235, 44] width 7 height 18
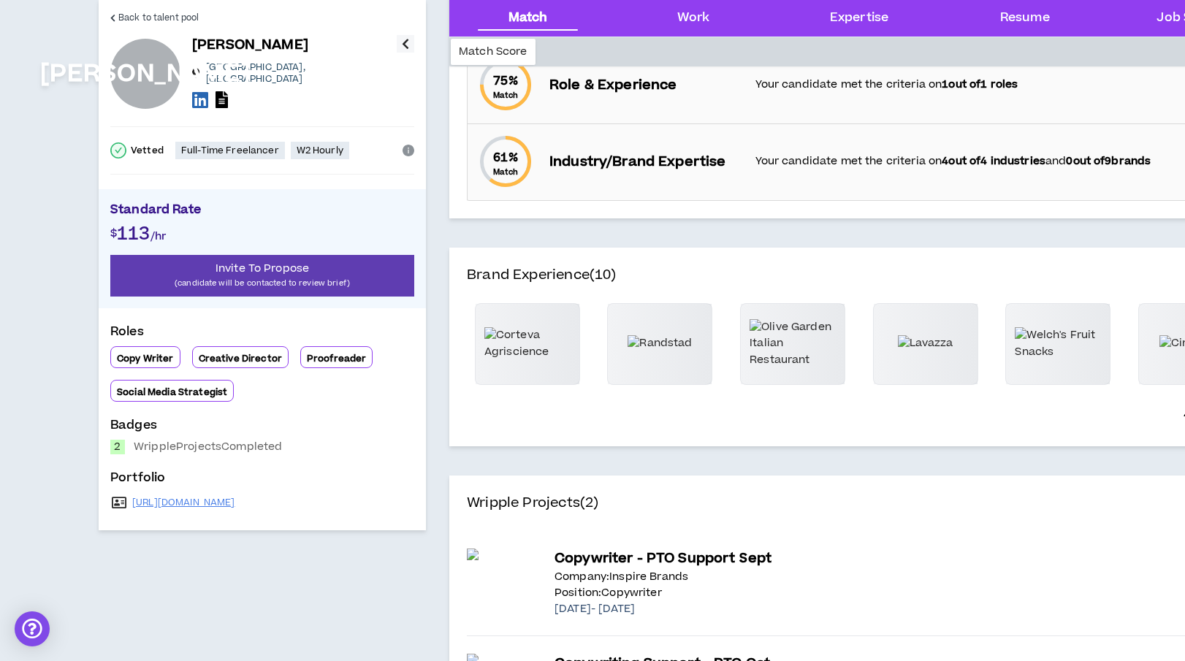
scroll to position [0, 0]
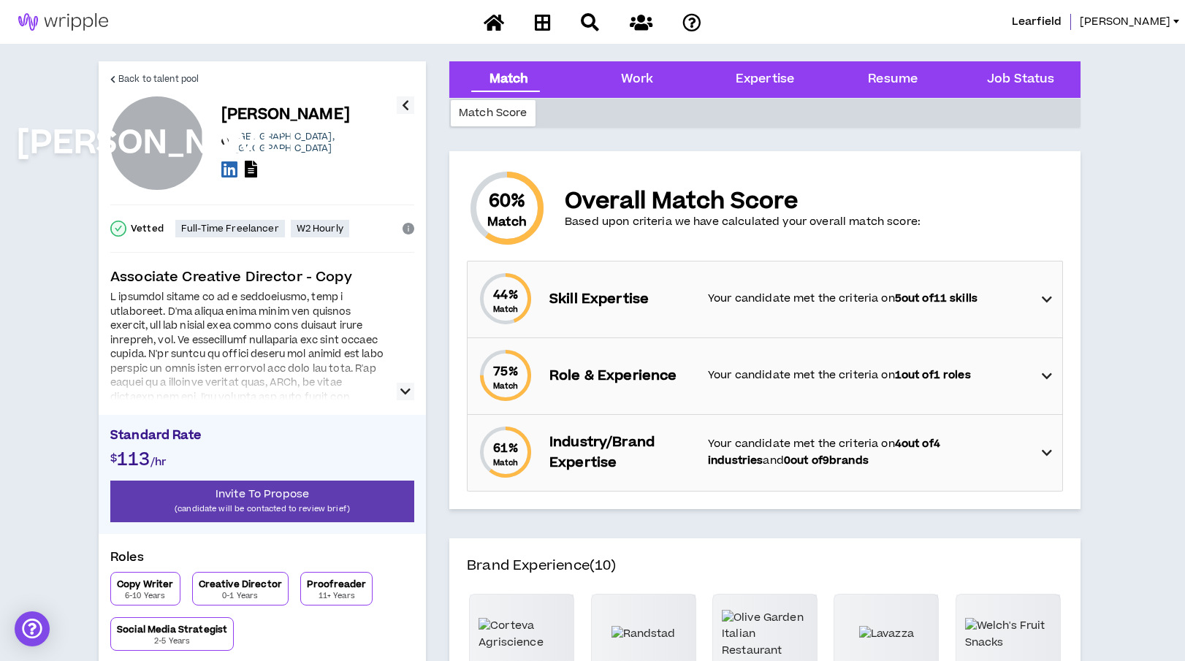
click at [408, 389] on icon "button" at bounding box center [405, 392] width 10 height 18
click at [403, 392] on icon "button" at bounding box center [405, 392] width 10 height 18
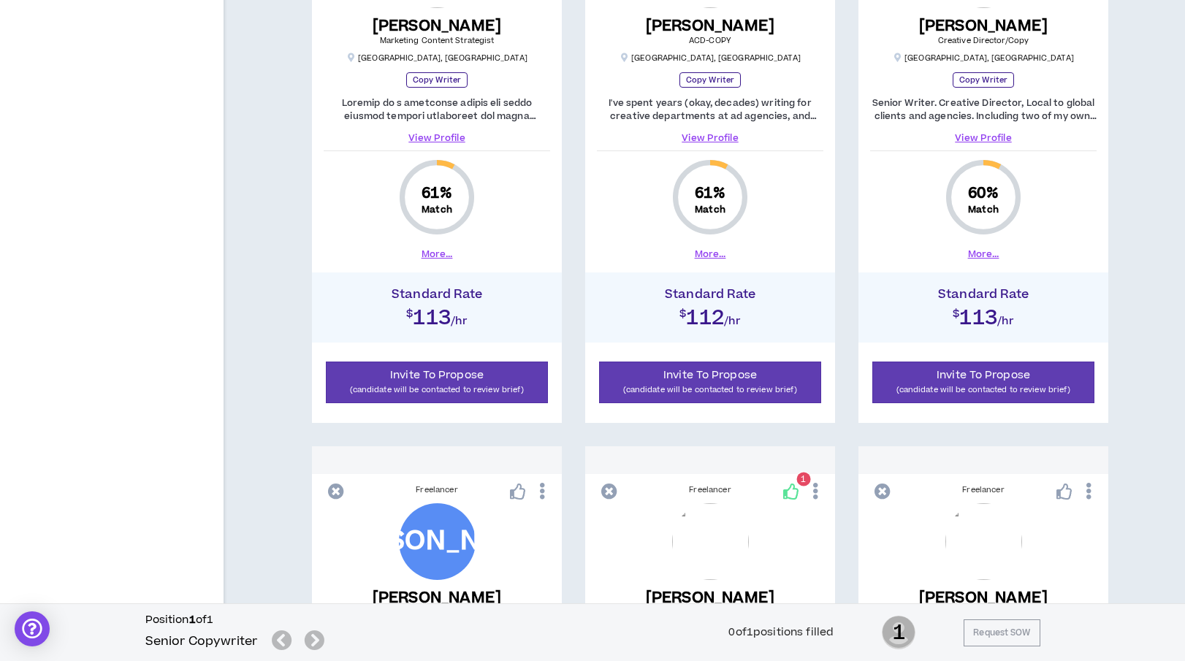
scroll to position [1625, 0]
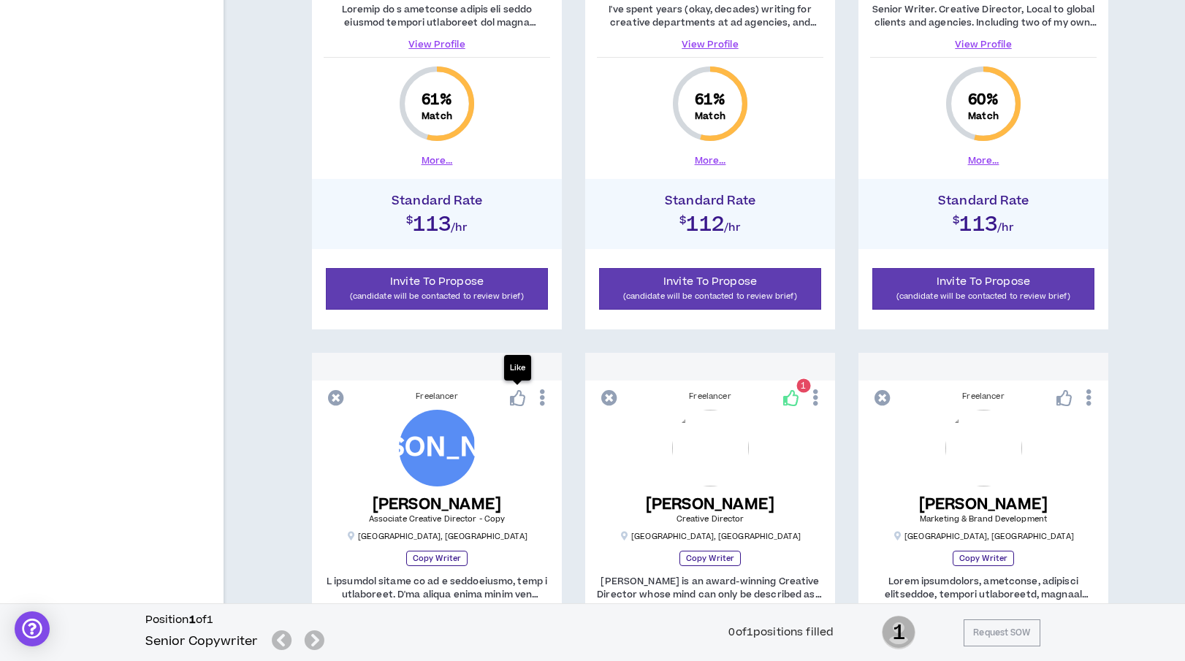
click at [515, 398] on icon at bounding box center [518, 398] width 16 height 16
click at [541, 394] on icon at bounding box center [542, 398] width 15 height 26
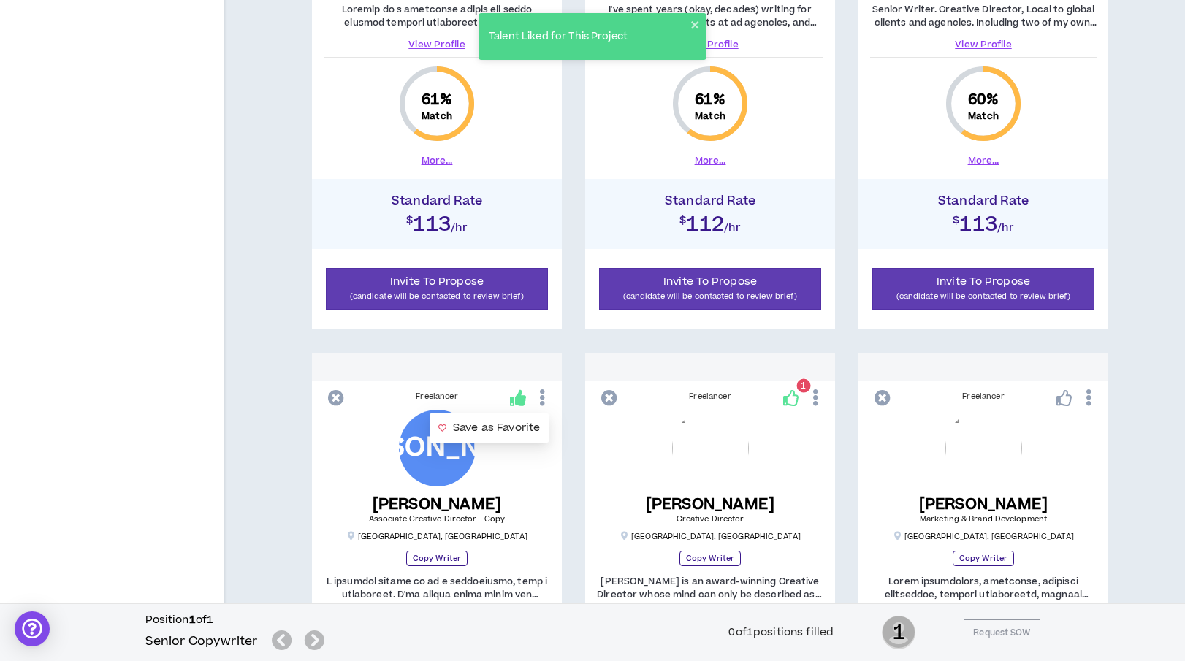
click at [529, 459] on div "JA [PERSON_NAME] Associate Creative Director - Copy [GEOGRAPHIC_DATA] , [GEOGRA…" at bounding box center [437, 476] width 226 height 132
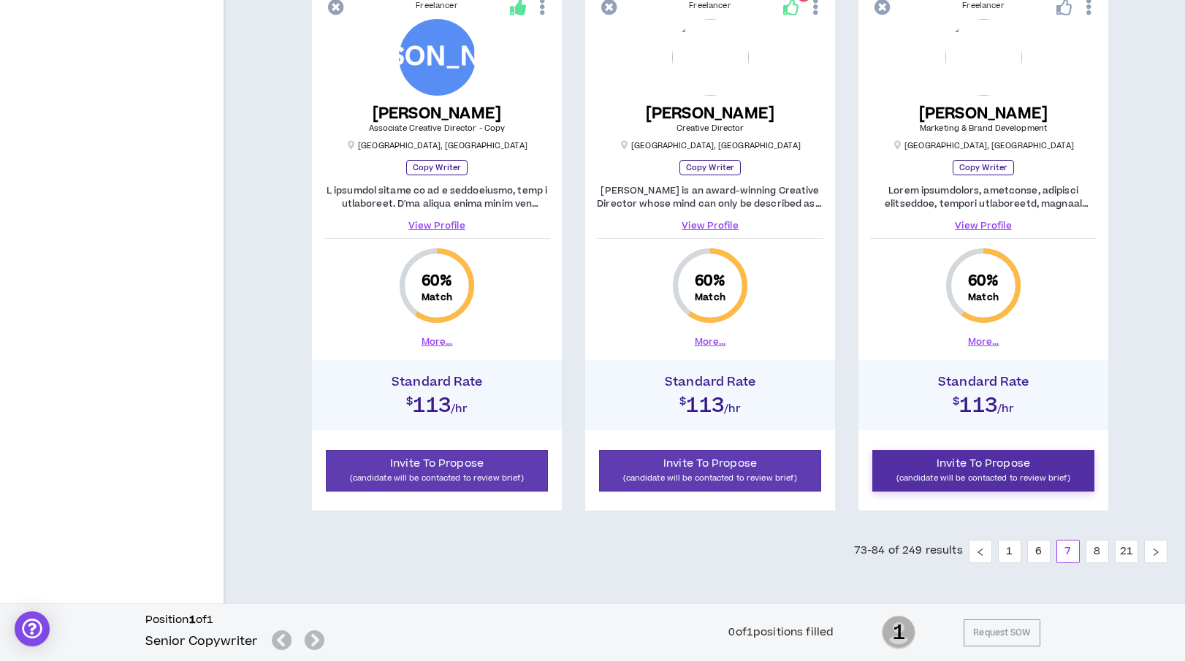
scroll to position [2018, 0]
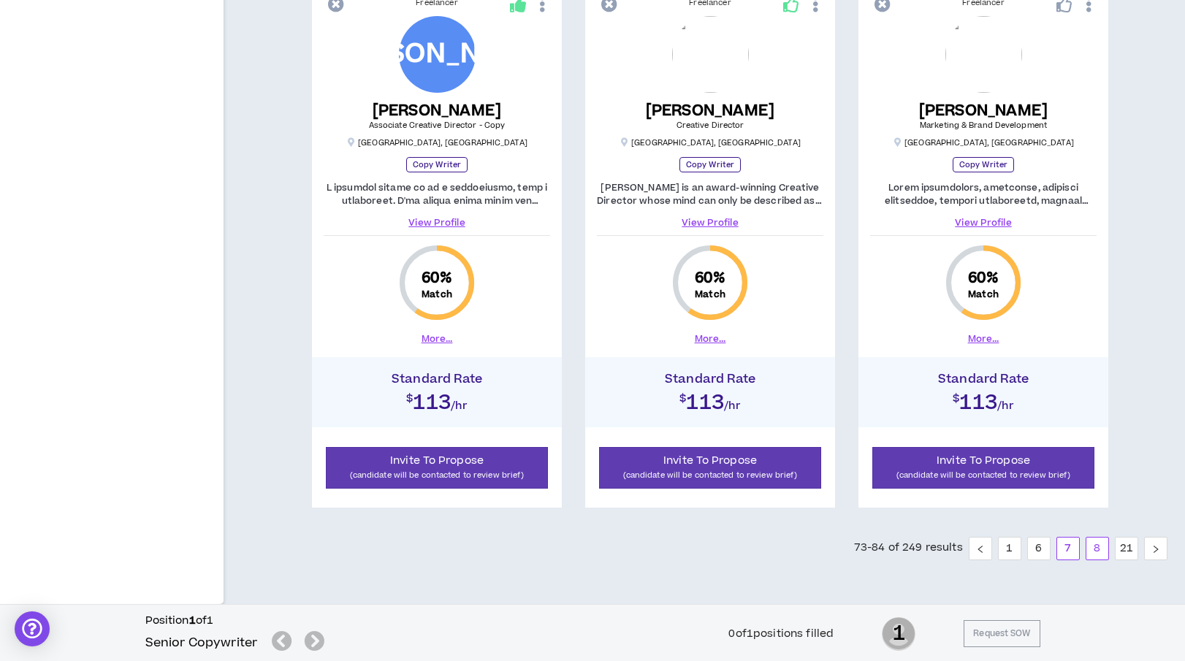
click at [1093, 551] on link "8" at bounding box center [1097, 549] width 22 height 22
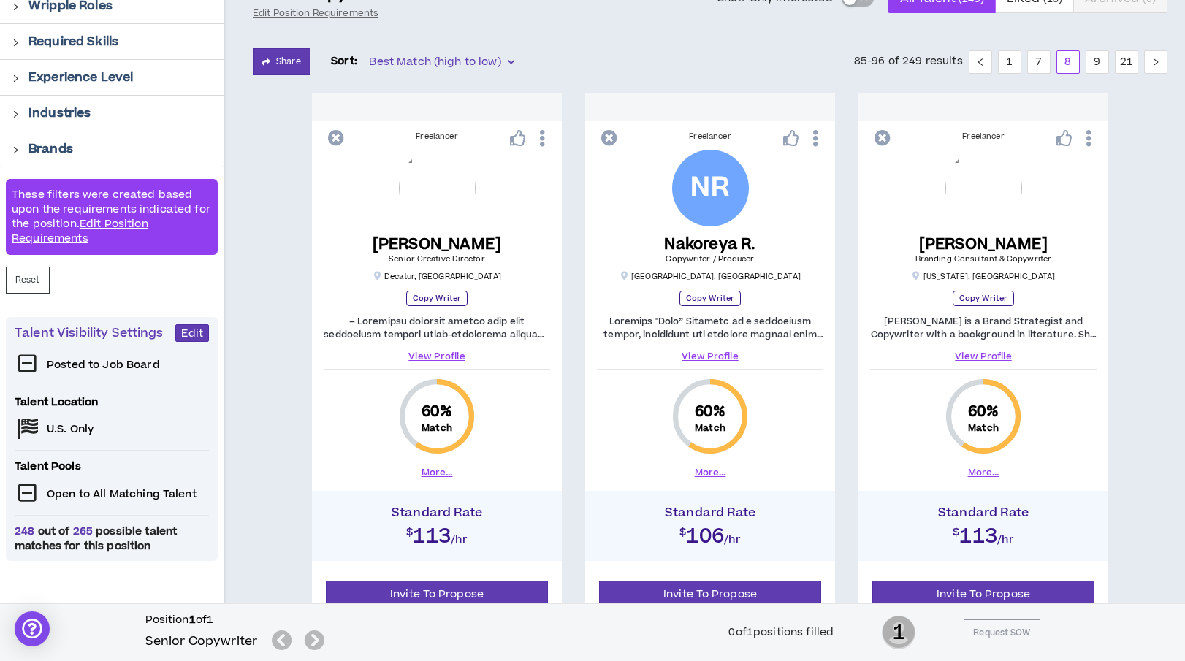
scroll to position [133, 0]
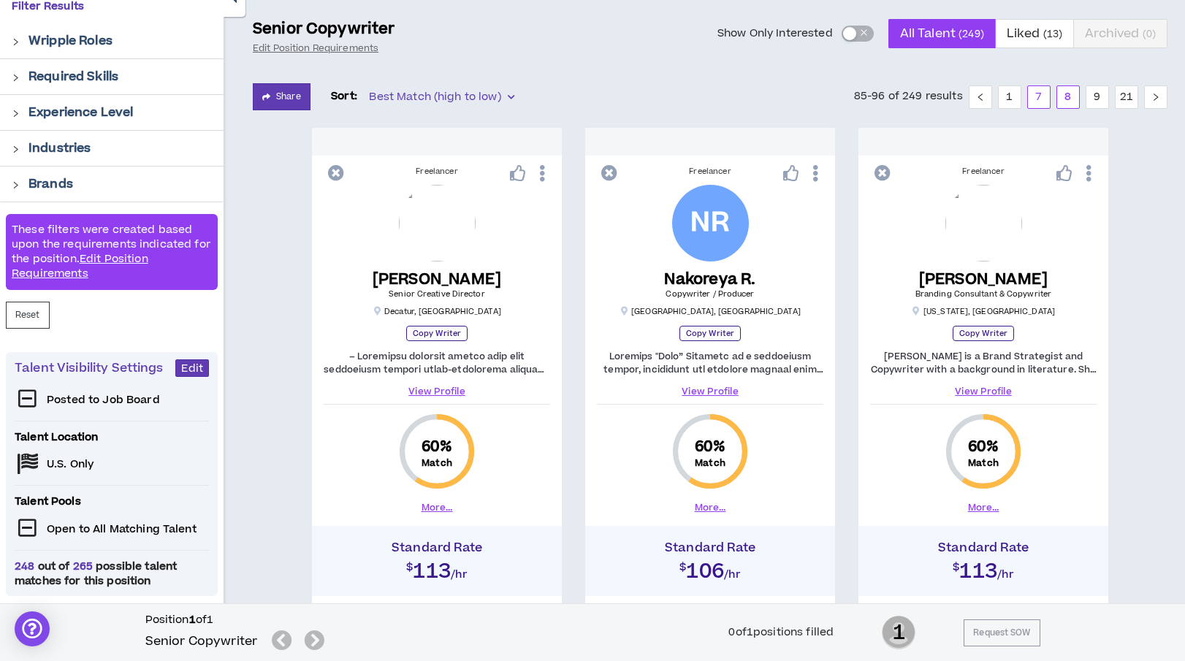
click at [1040, 90] on link "7" at bounding box center [1039, 97] width 22 height 22
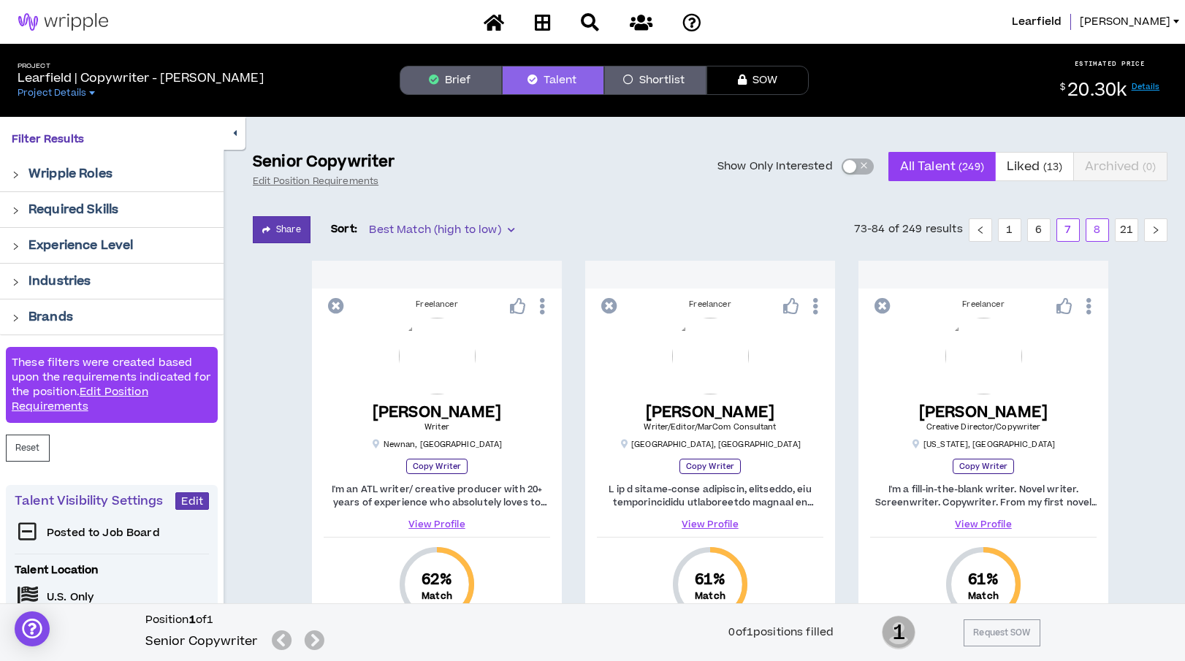
click at [1102, 227] on link "8" at bounding box center [1097, 230] width 22 height 22
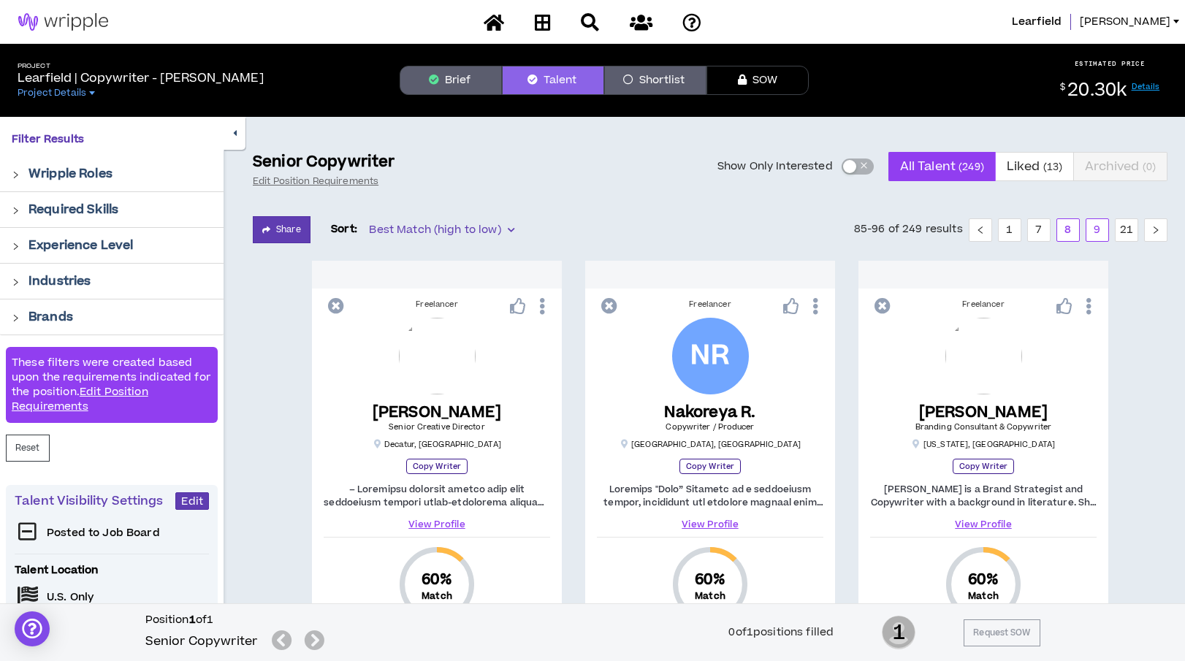
click at [1097, 234] on link "9" at bounding box center [1097, 230] width 22 height 22
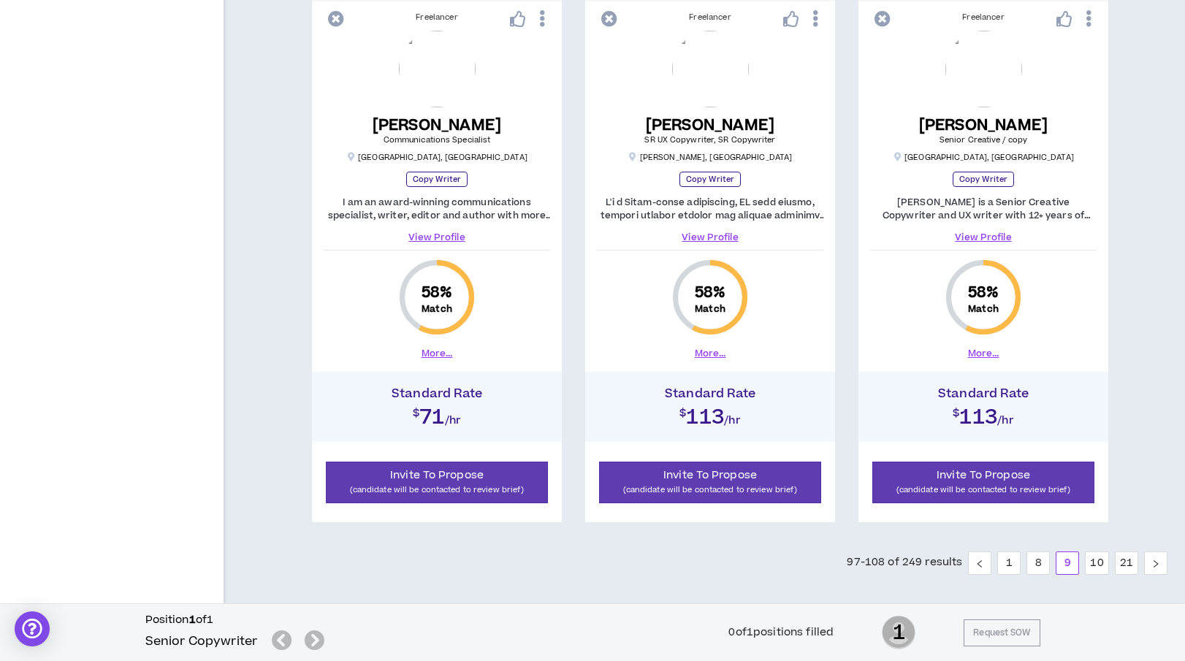
scroll to position [2018, 0]
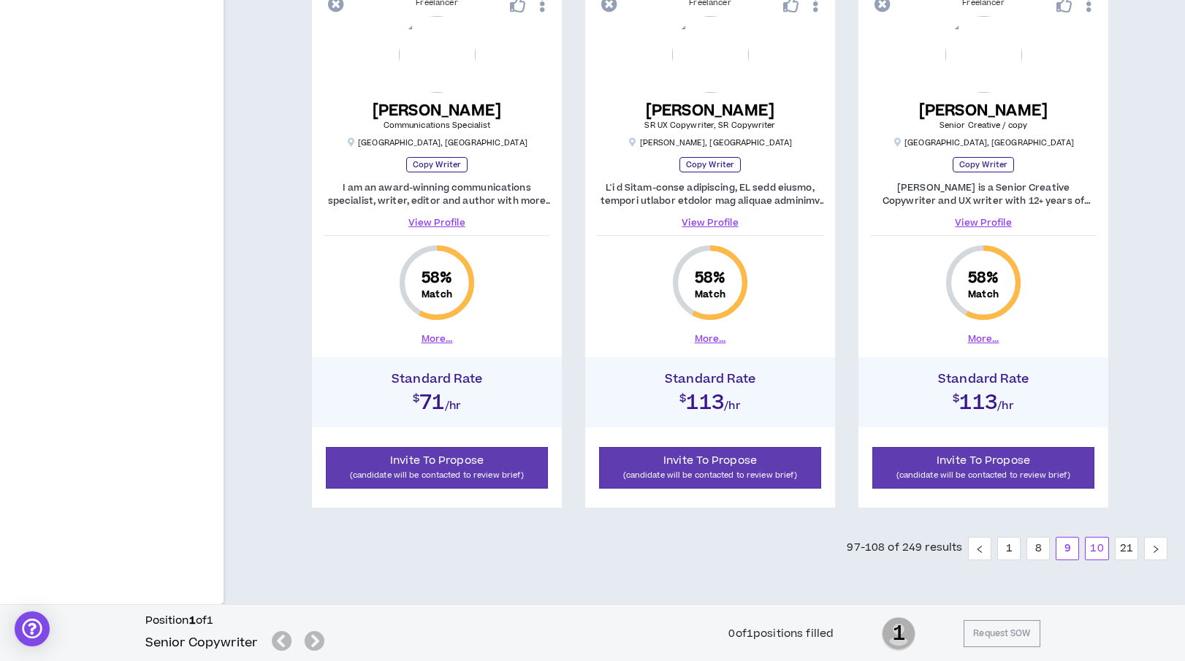
click at [1090, 542] on link "10" at bounding box center [1096, 549] width 22 height 22
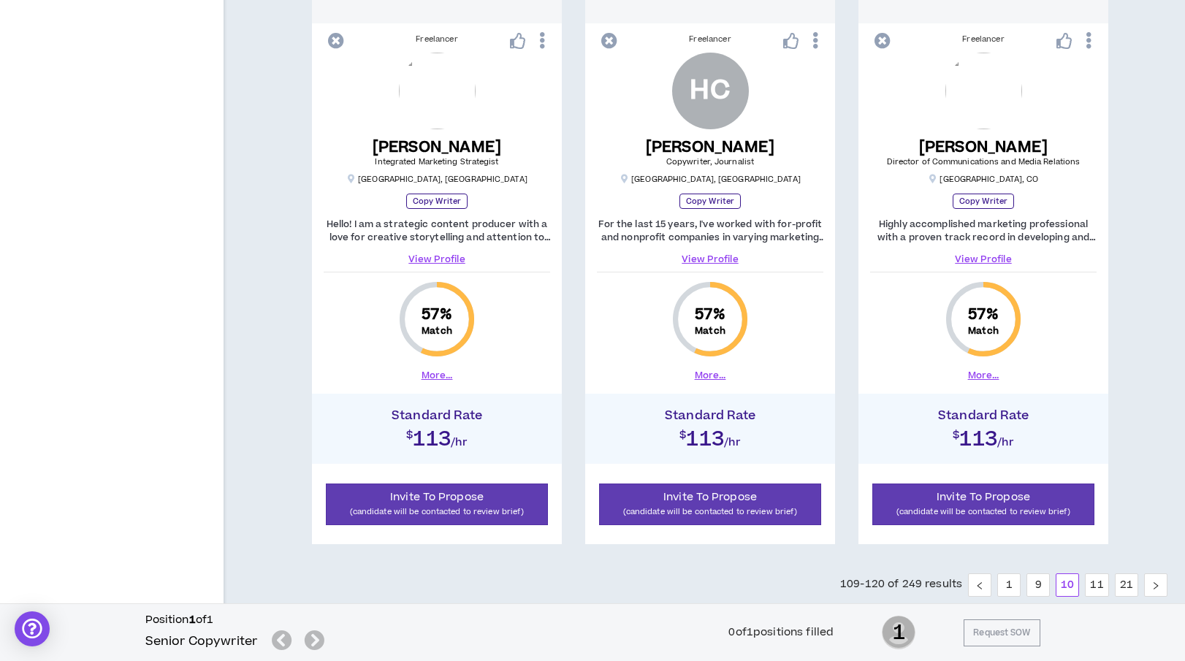
scroll to position [2018, 0]
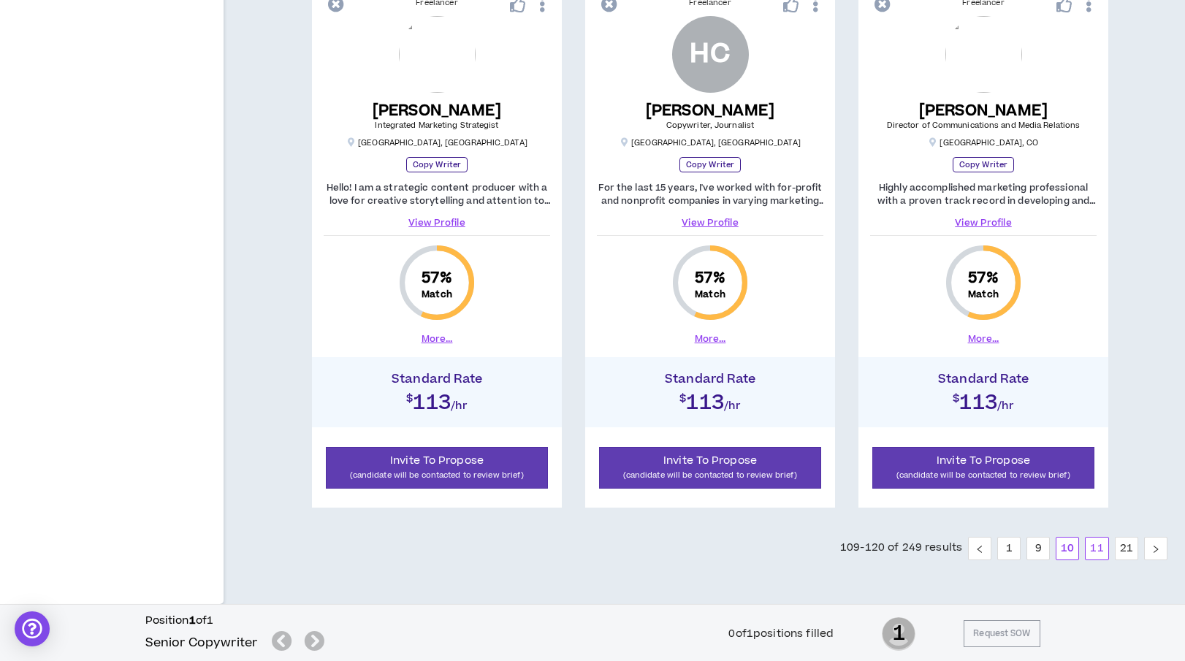
click at [1095, 549] on link "11" at bounding box center [1096, 549] width 22 height 22
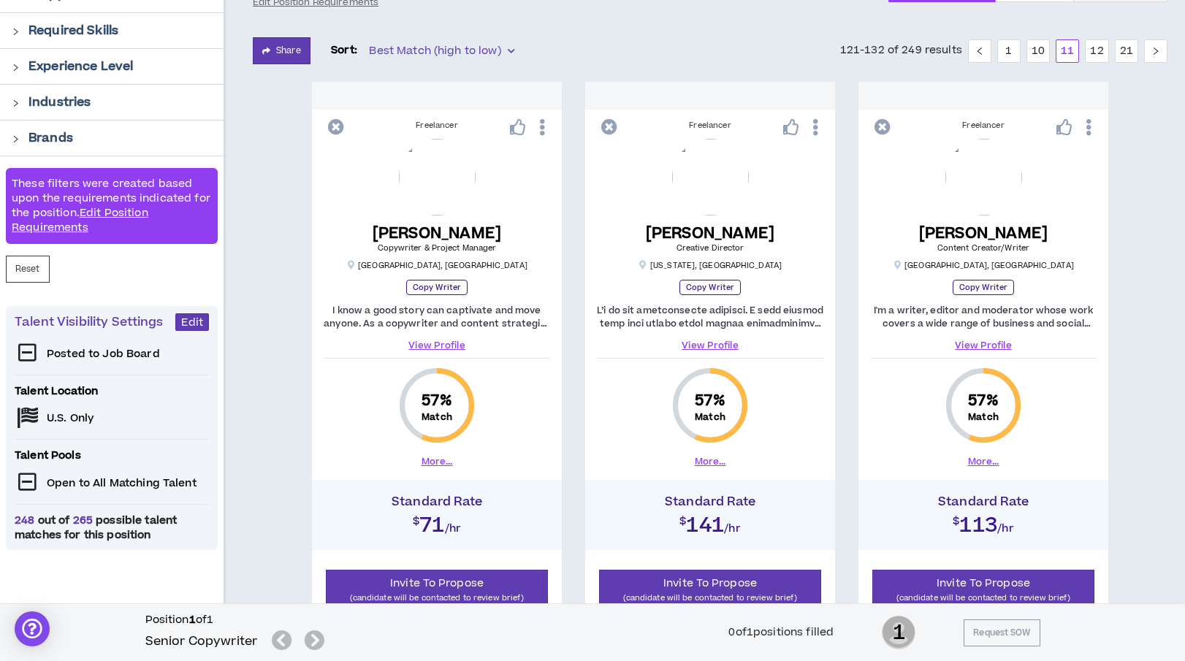
scroll to position [171, 0]
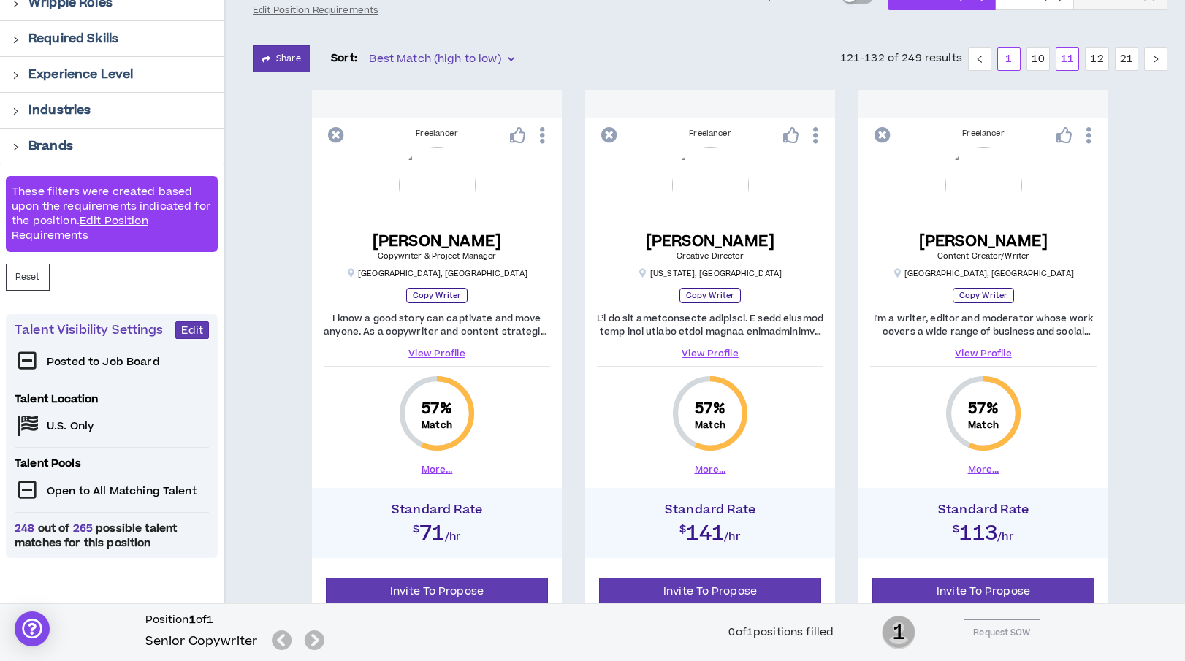
click at [1009, 58] on link "1" at bounding box center [1009, 59] width 22 height 22
